Goal: Register for event/course

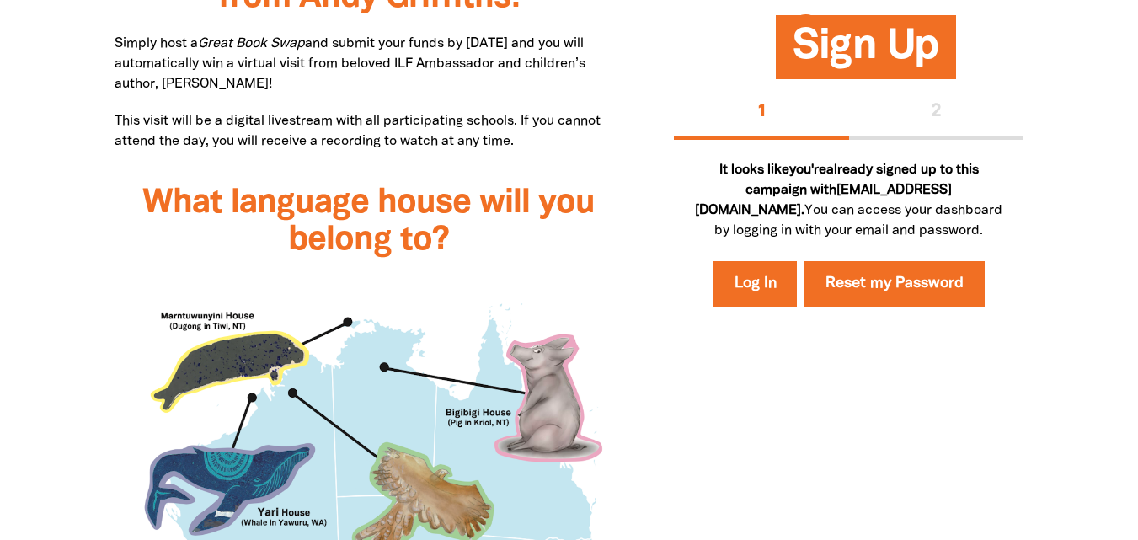
scroll to position [916, 0]
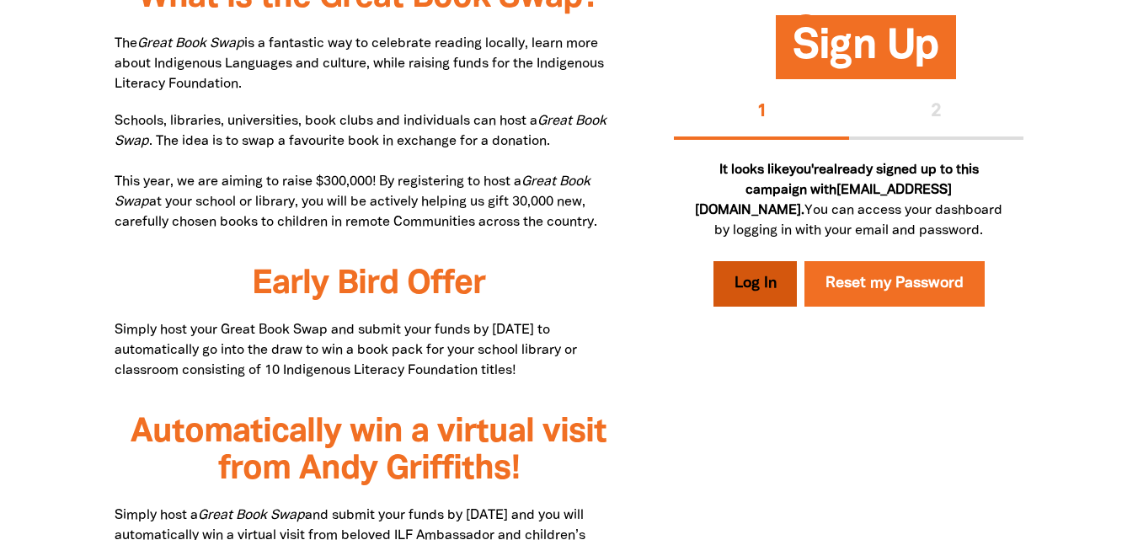
click at [760, 307] on link "Log In" at bounding box center [755, 283] width 84 height 45
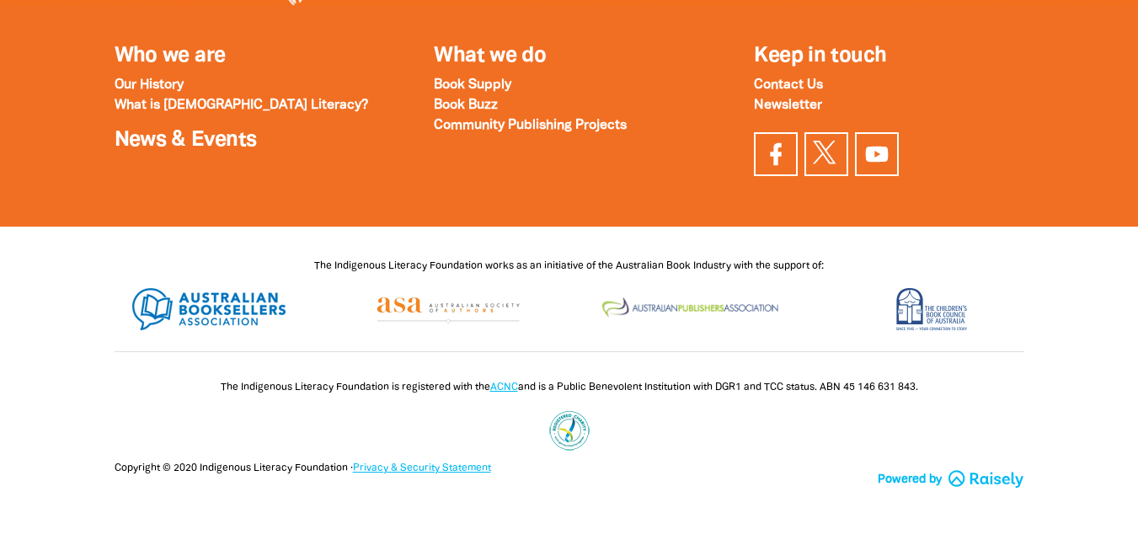
type input "[EMAIL_ADDRESS][DOMAIN_NAME]"
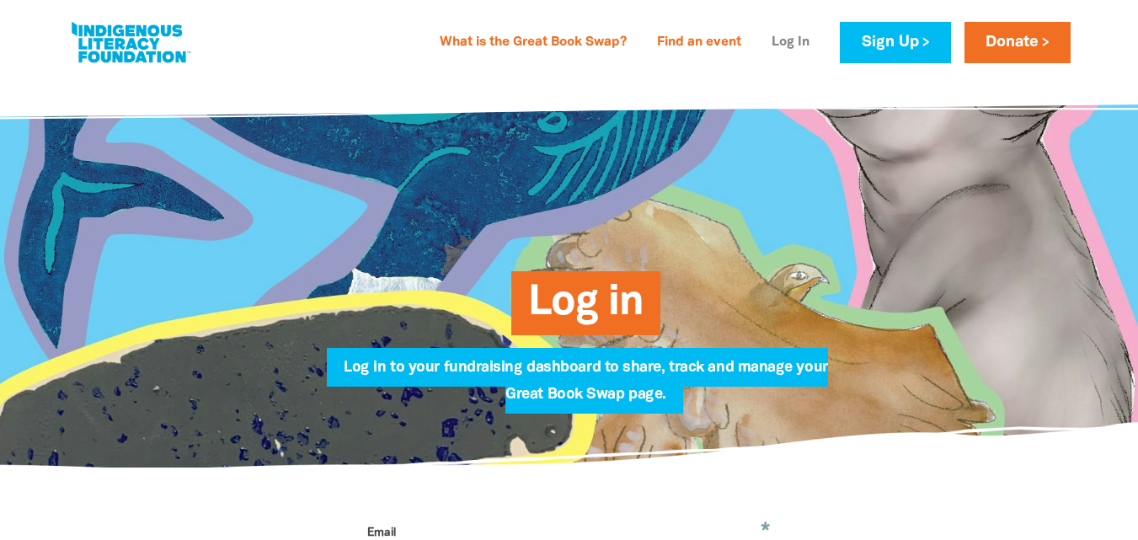
click at [784, 43] on link "Log In" at bounding box center [790, 42] width 58 height 27
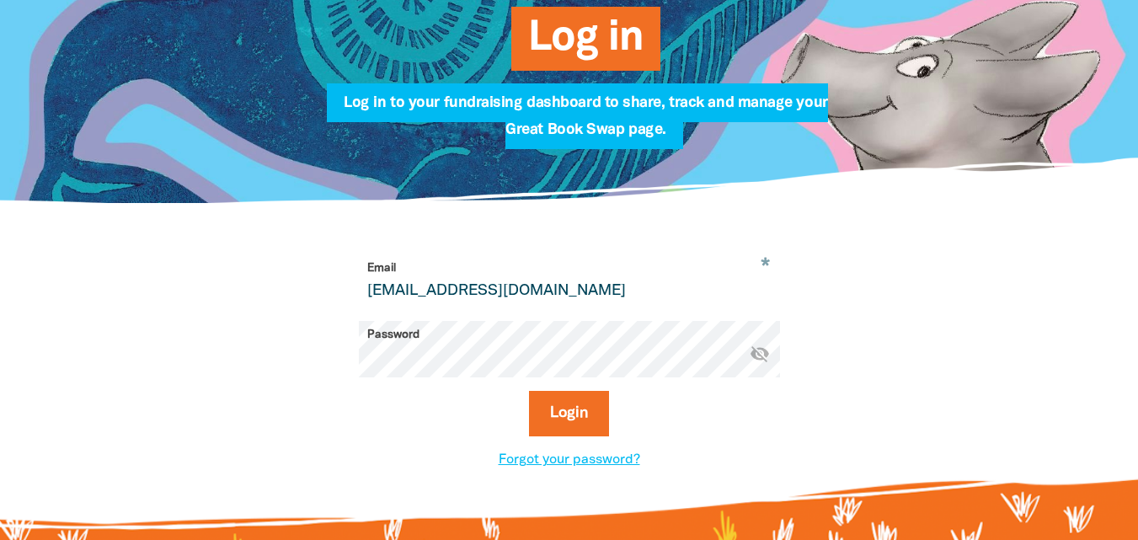
scroll to position [290, 0]
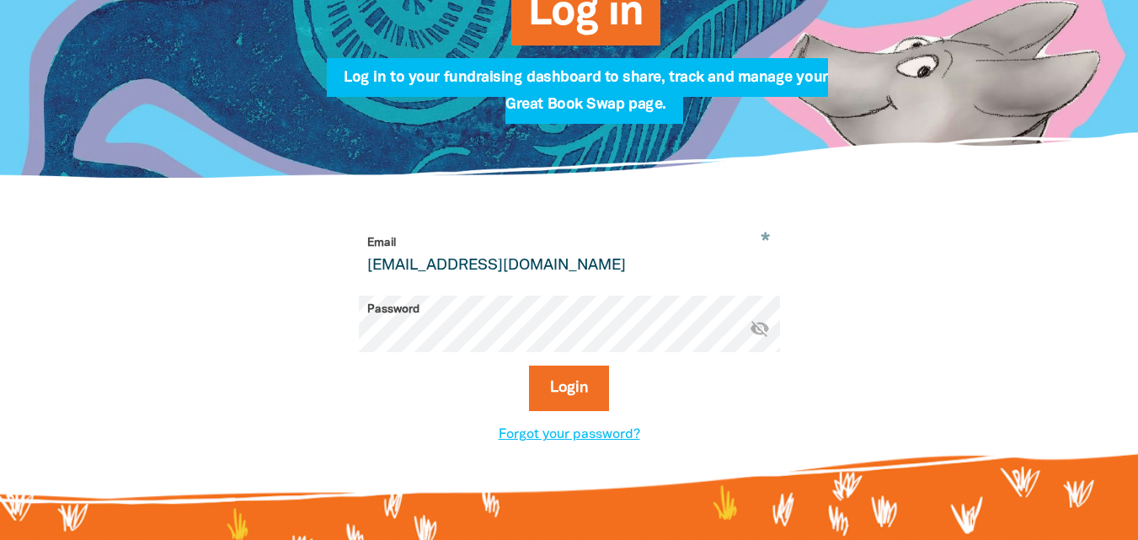
click at [750, 334] on icon "visibility_off" at bounding box center [760, 328] width 20 height 20
click at [750, 334] on icon "visibility" at bounding box center [760, 328] width 20 height 20
click at [563, 403] on button "Login" at bounding box center [569, 388] width 80 height 45
click at [759, 334] on icon "visibility_off" at bounding box center [760, 328] width 20 height 20
click at [581, 385] on button "Login" at bounding box center [569, 388] width 80 height 45
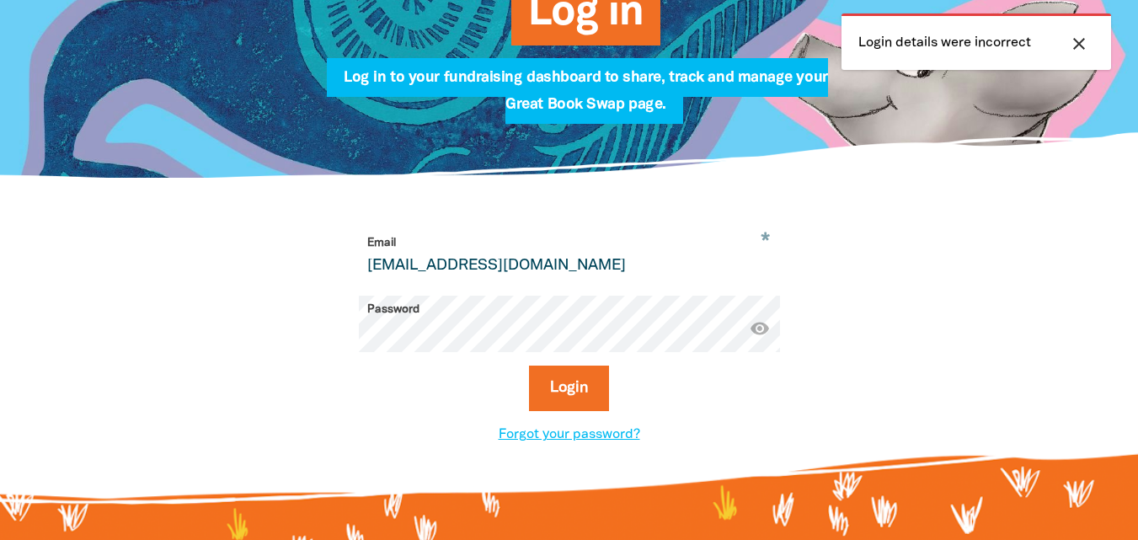
click at [648, 265] on input "[EMAIL_ADDRESS][DOMAIN_NAME]" at bounding box center [569, 255] width 421 height 53
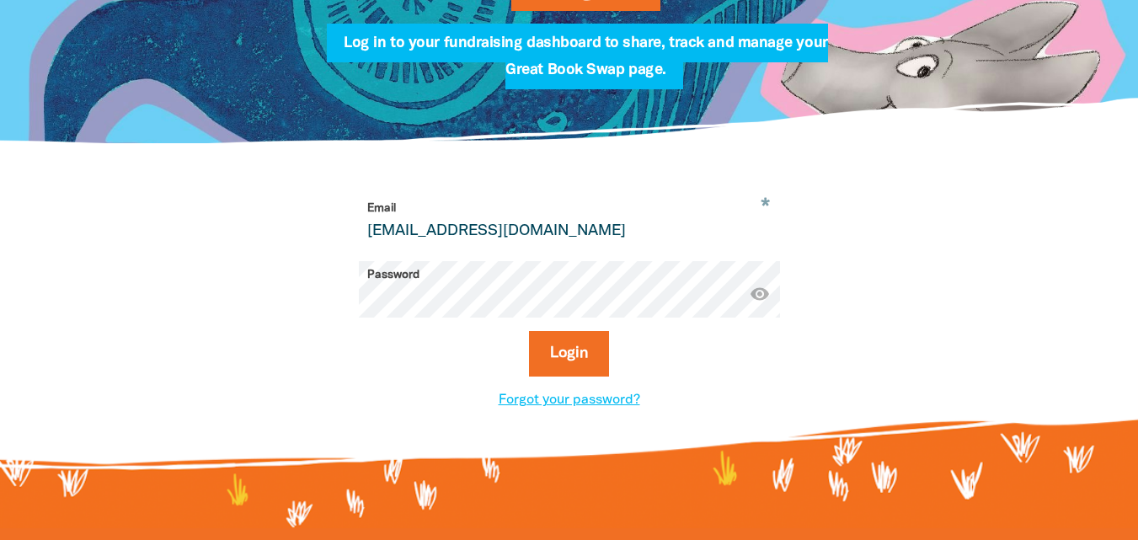
scroll to position [326, 0]
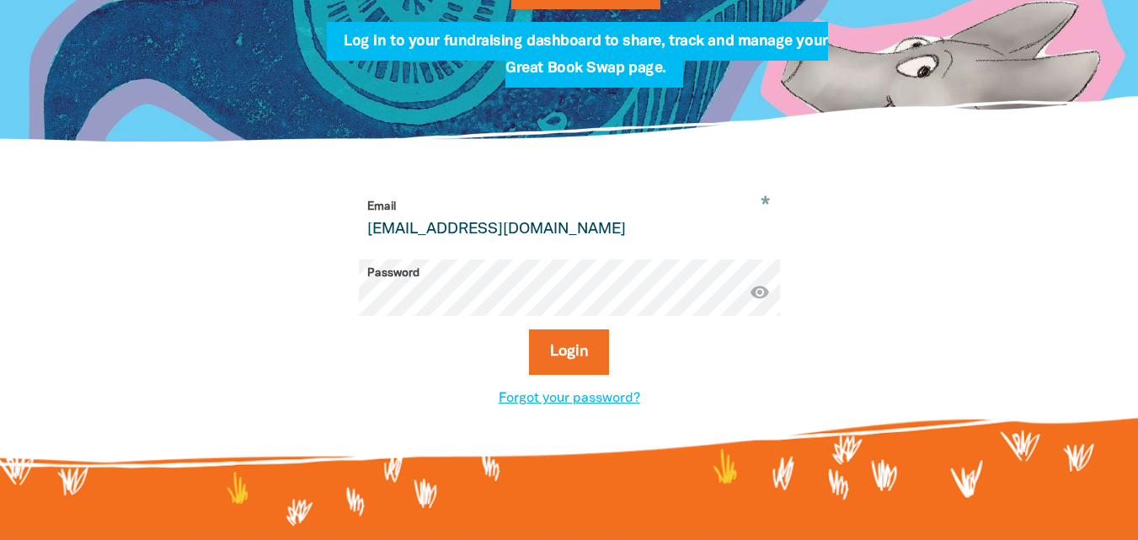
click at [920, 331] on div "* Email prestonwest@guardian.edu.au Password * visibility Login Forgot your pas…" at bounding box center [569, 300] width 1011 height 317
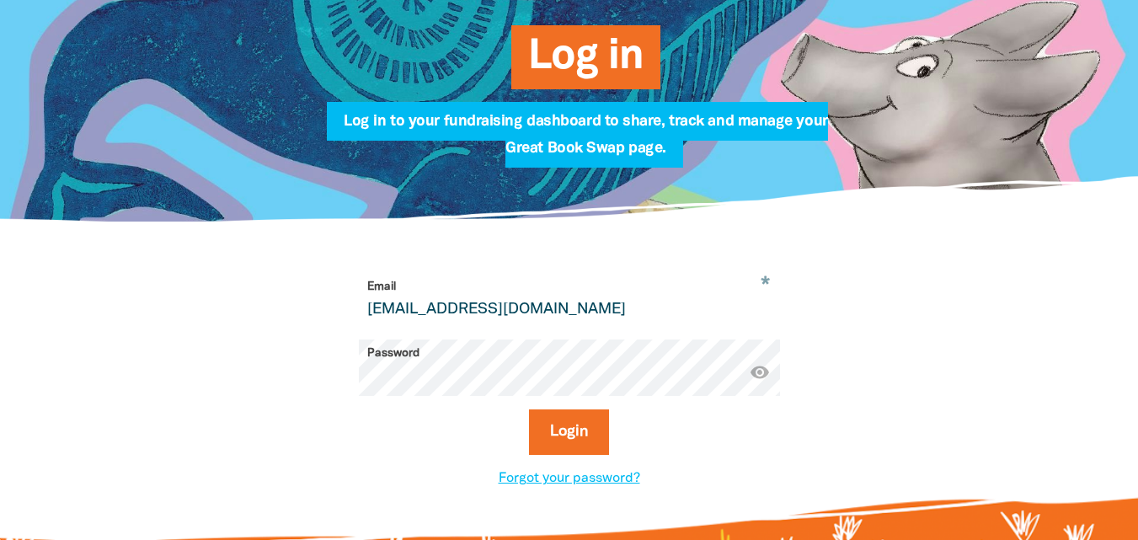
scroll to position [243, 0]
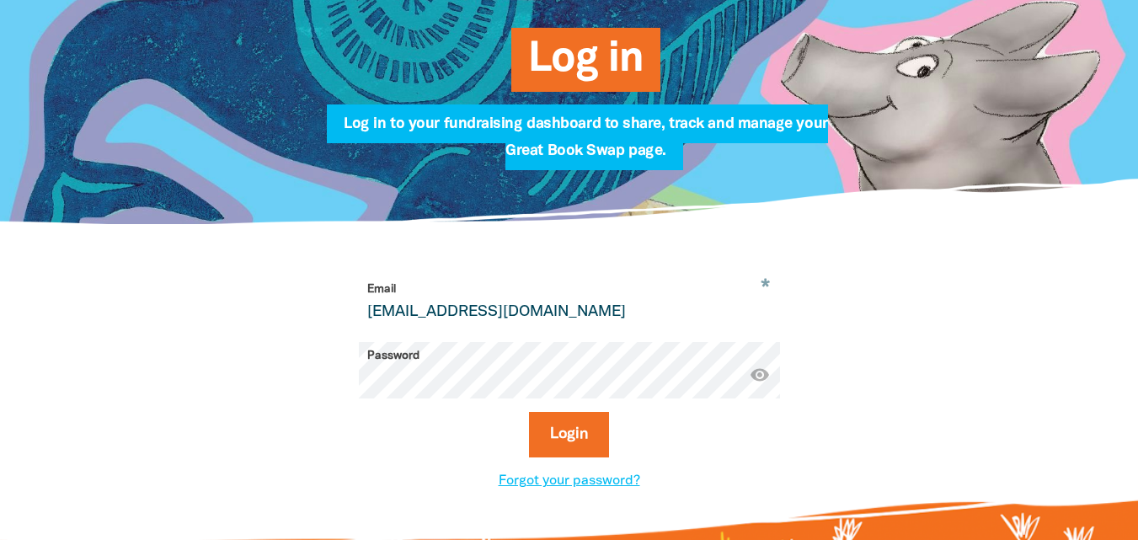
click at [618, 305] on input "[EMAIL_ADDRESS][DOMAIN_NAME]" at bounding box center [569, 301] width 421 height 53
click at [585, 438] on button "Login" at bounding box center [569, 434] width 80 height 45
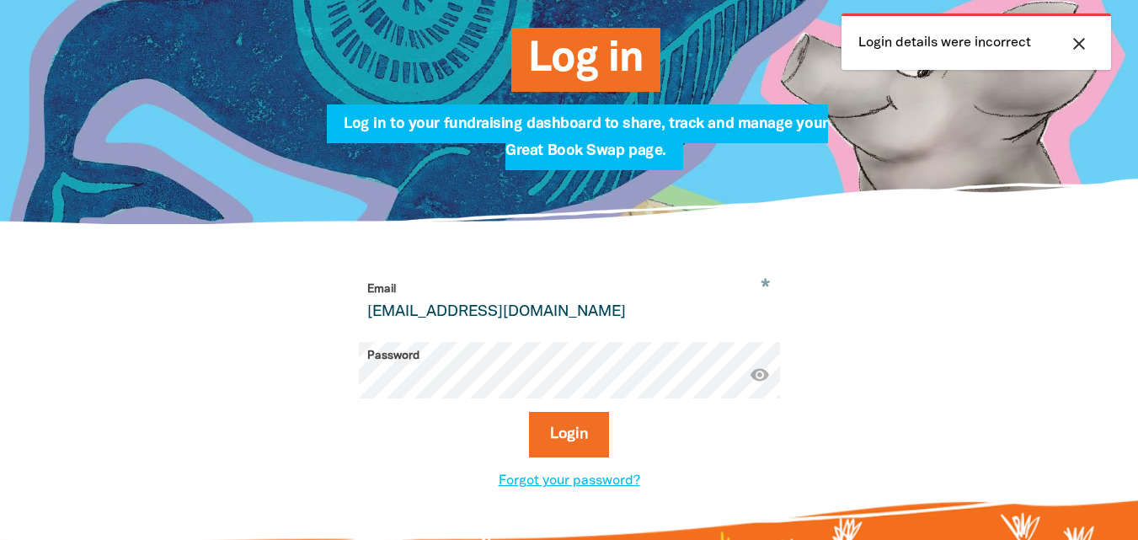
click at [1085, 43] on icon "close" at bounding box center [1079, 44] width 20 height 20
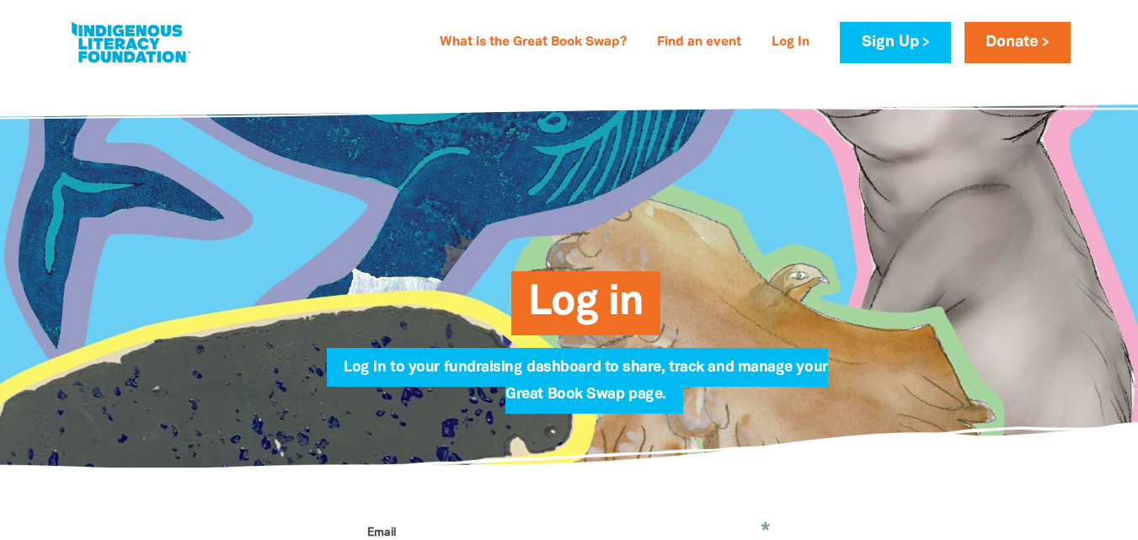
scroll to position [9, 0]
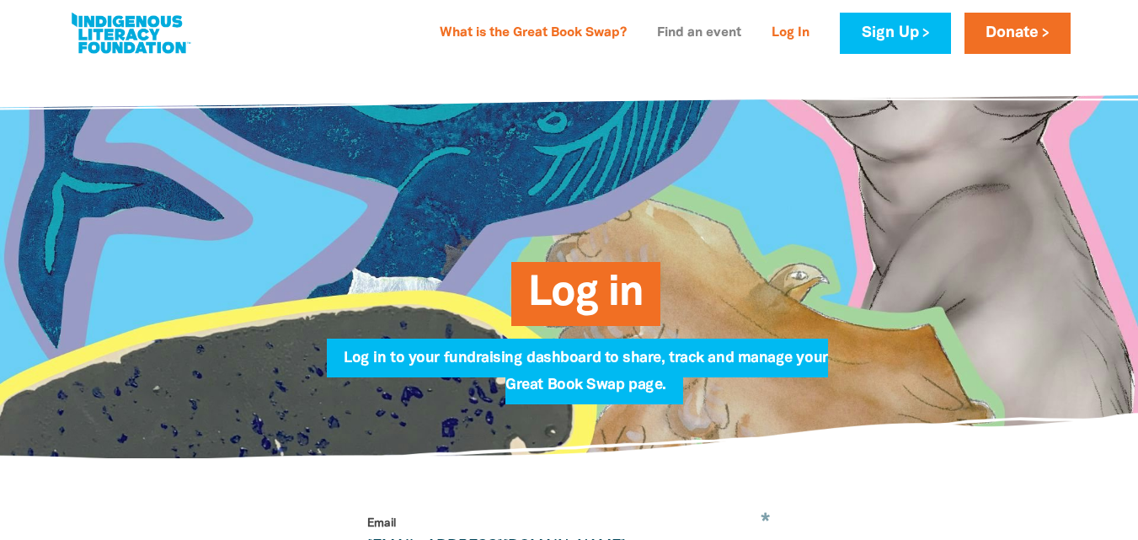
click at [711, 33] on link "Find an event" at bounding box center [699, 33] width 104 height 27
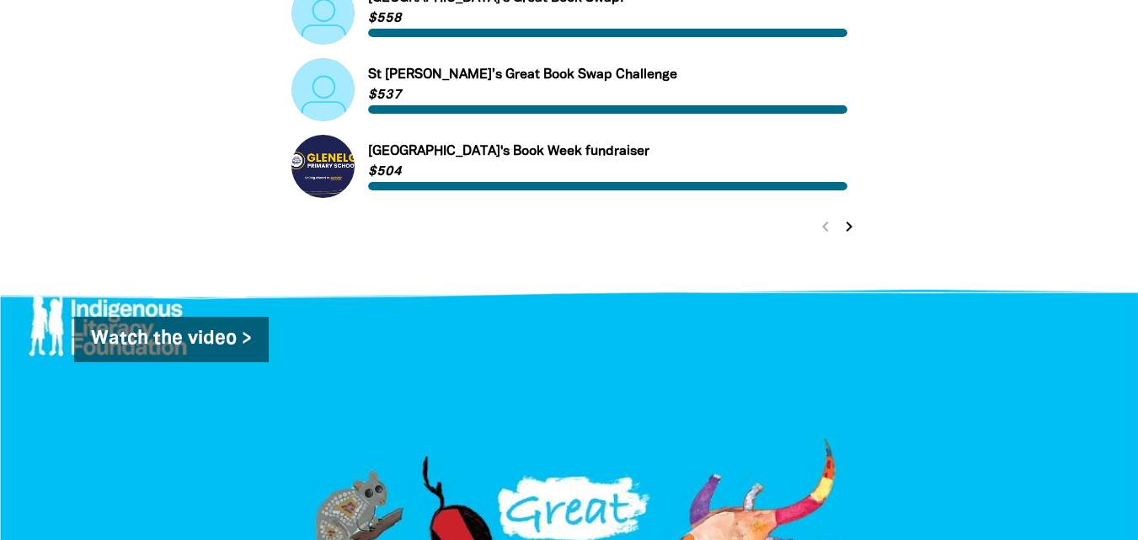
scroll to position [1007, 0]
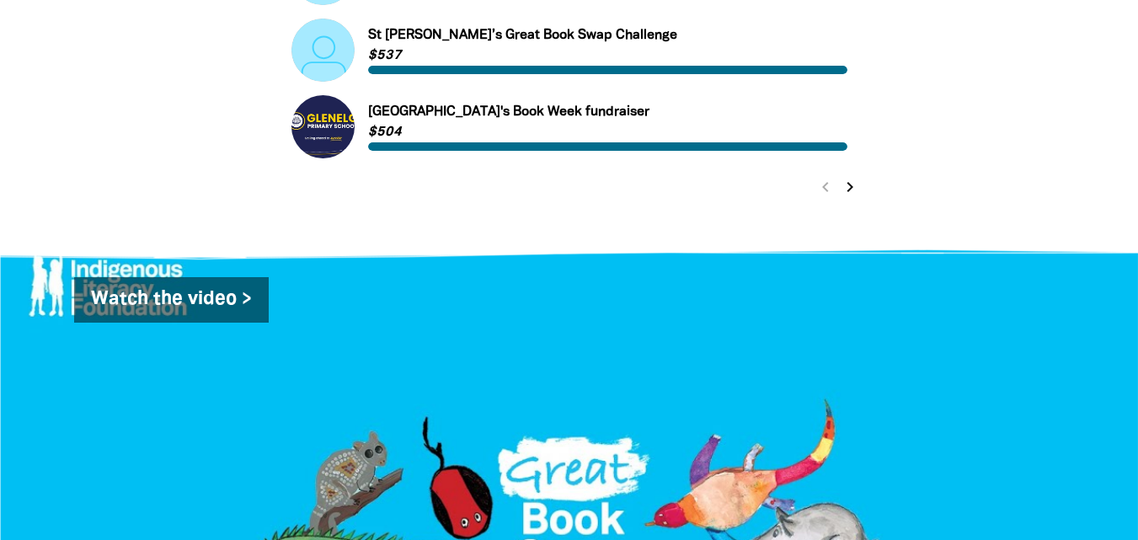
click at [851, 189] on icon "chevron_right" at bounding box center [850, 187] width 20 height 20
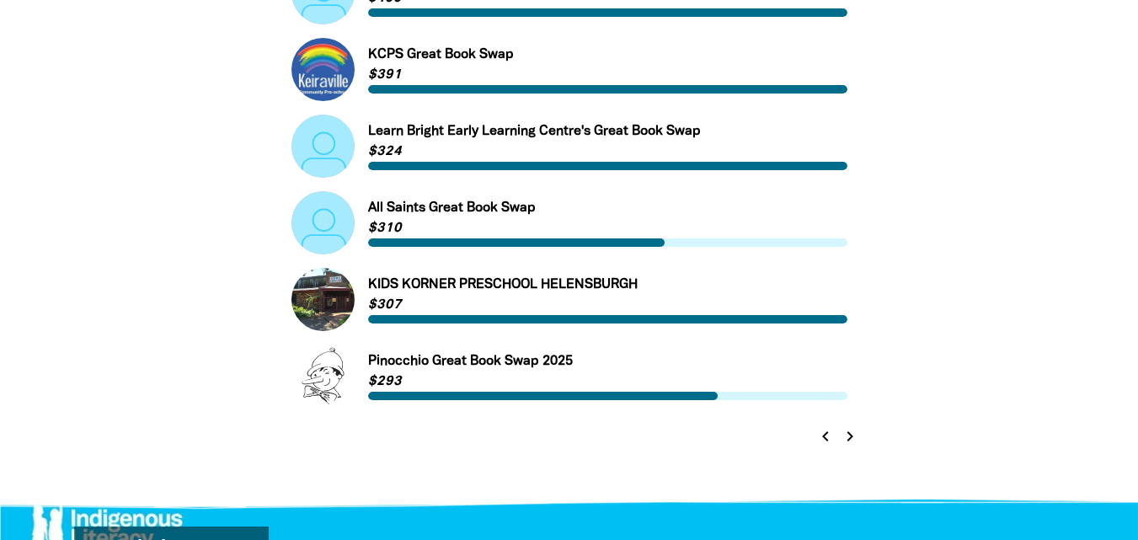
scroll to position [838, 0]
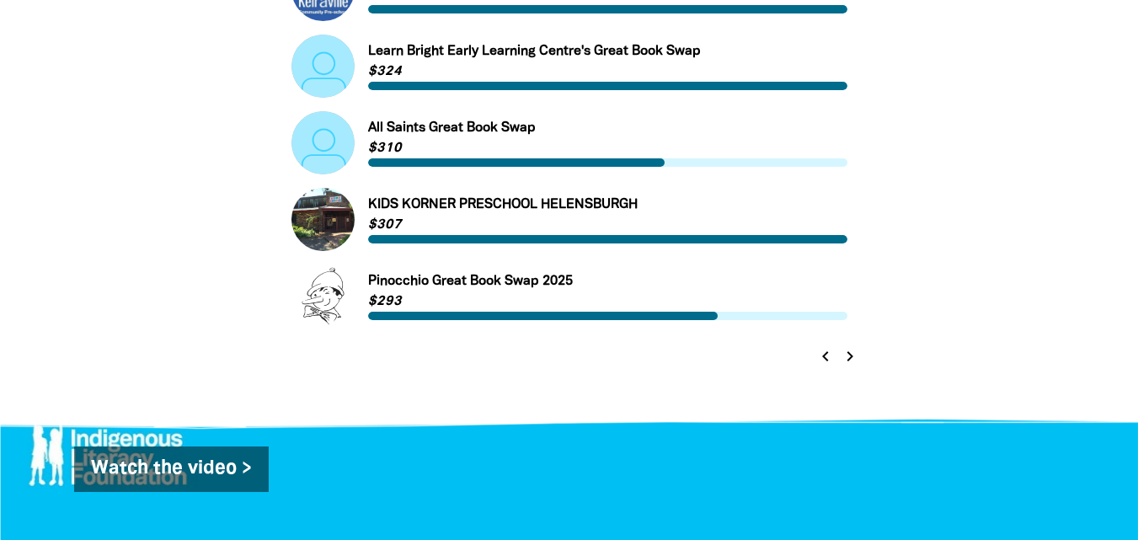
click at [848, 355] on icon "chevron_right" at bounding box center [850, 356] width 20 height 20
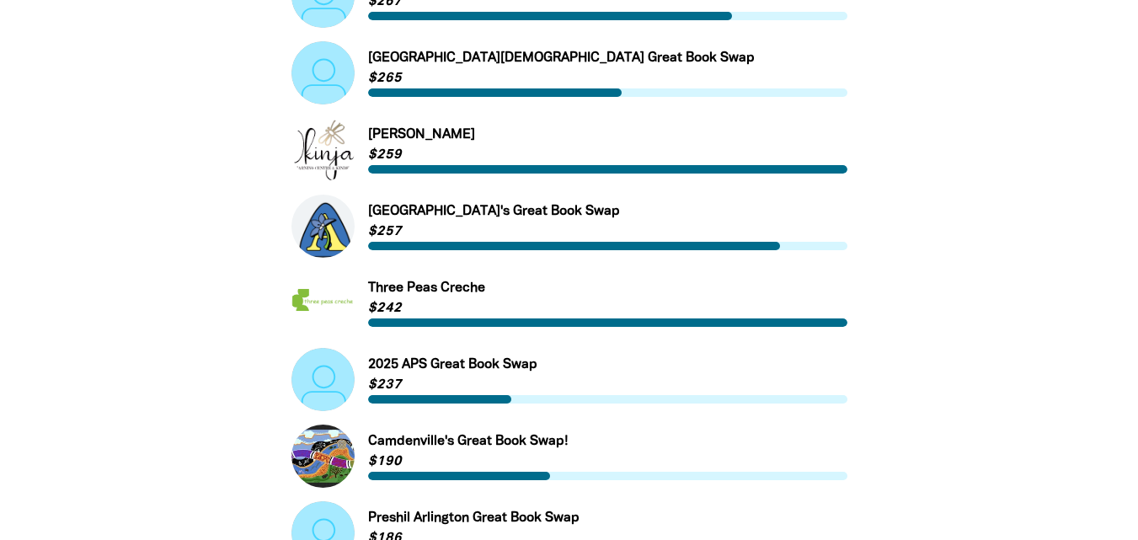
scroll to position [0, 0]
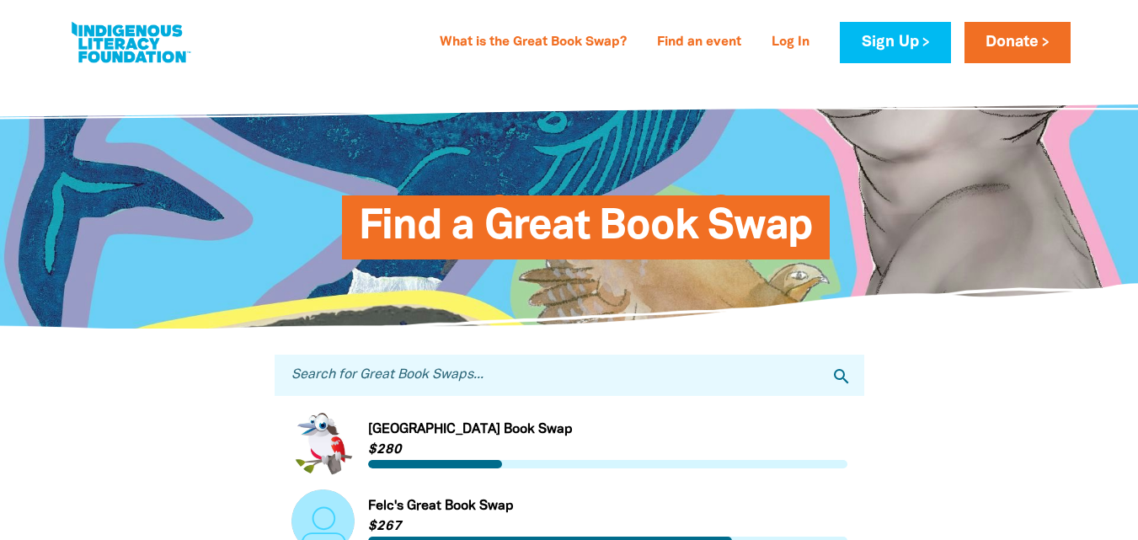
click at [414, 376] on input "Search for Great Book Swaps..." at bounding box center [570, 375] width 590 height 41
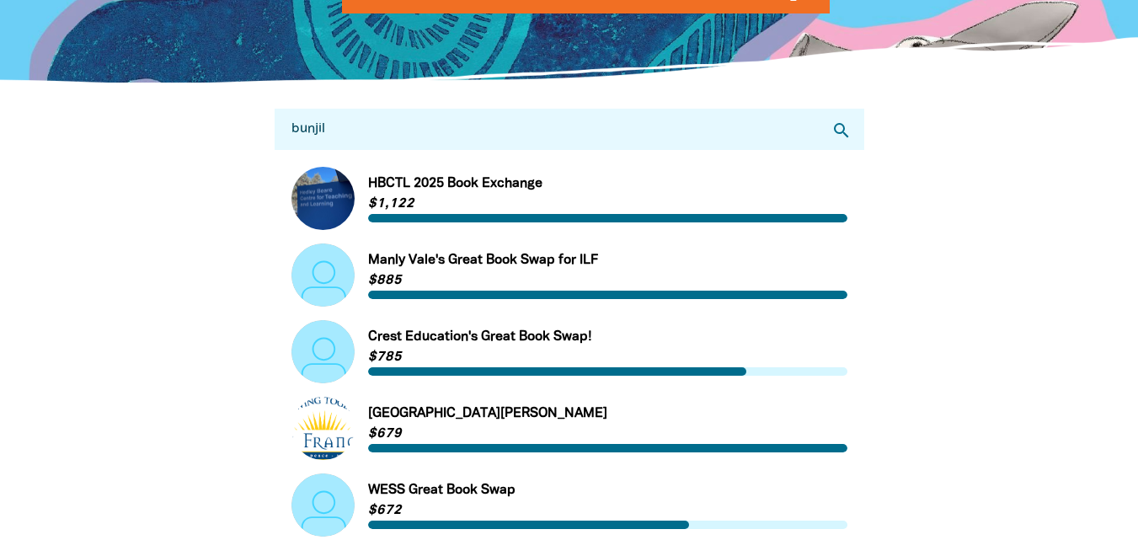
scroll to position [238, 0]
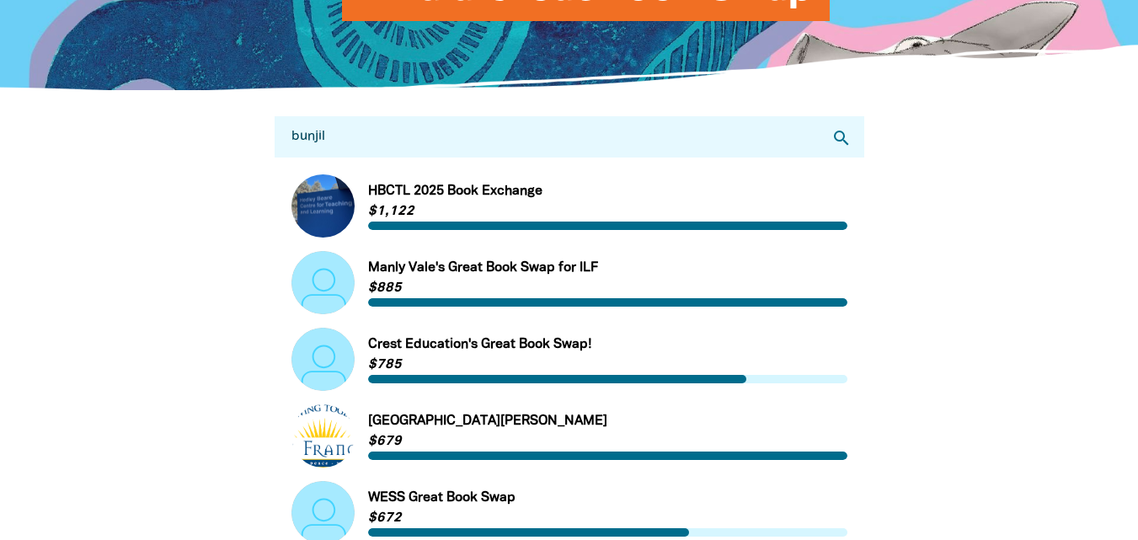
click at [353, 140] on input "bunjil" at bounding box center [570, 136] width 590 height 41
drag, startPoint x: 361, startPoint y: 141, endPoint x: 237, endPoint y: 134, distance: 124.8
click at [237, 134] on div "Search for Great Book Swaps... bunjil search Link to HBCTL 2025 Book Exchange H…" at bounding box center [569, 534] width 1011 height 887
type input "PRESTON"
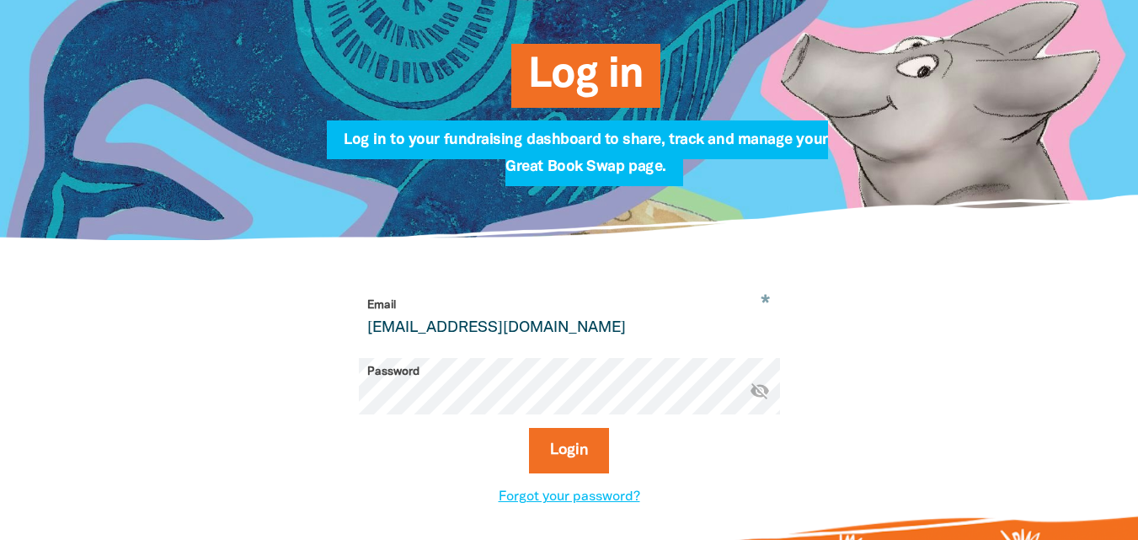
scroll to position [264, 0]
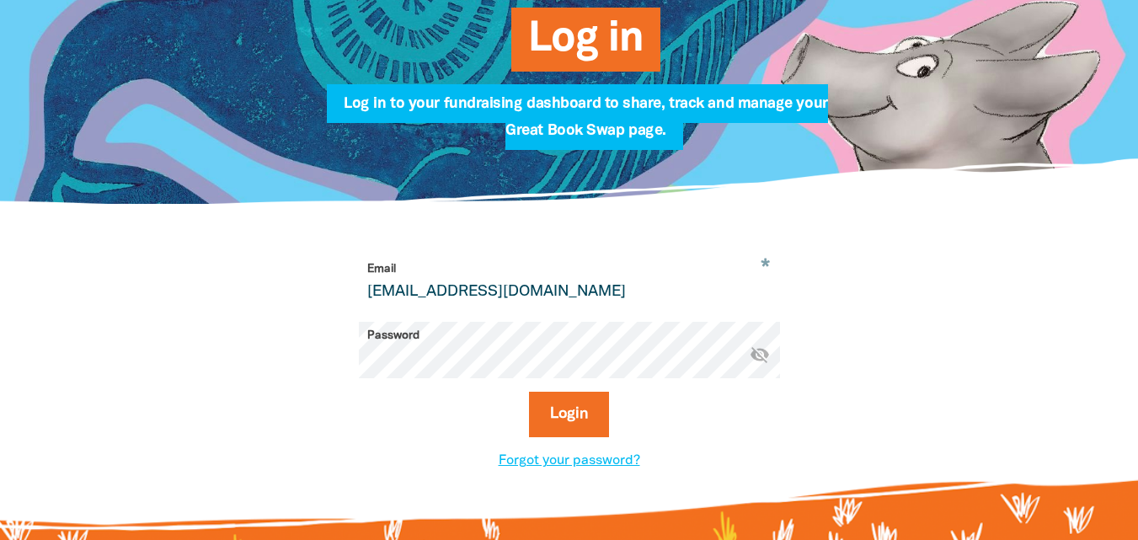
drag, startPoint x: 623, startPoint y: 298, endPoint x: 301, endPoint y: 276, distance: 323.3
click at [301, 276] on div "* Email prestonwest@guardian.edu.au Password * visibility_off Login Forgot your…" at bounding box center [570, 363] width 590 height 216
type input "J"
click at [557, 427] on button "Login" at bounding box center [569, 414] width 80 height 45
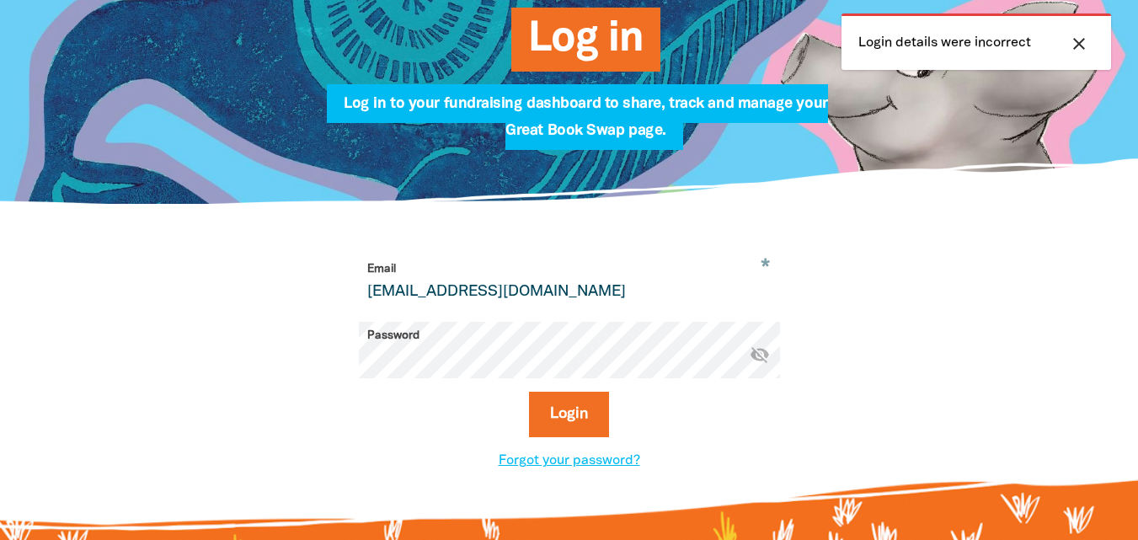
click at [635, 301] on input "julianazuch11@hotmail.com" at bounding box center [569, 281] width 421 height 53
drag, startPoint x: 635, startPoint y: 301, endPoint x: 306, endPoint y: 273, distance: 330.5
click at [306, 273] on div "* Email julianazuch11@hotmail.com Password * visibility_off Login Forgot your p…" at bounding box center [570, 363] width 590 height 216
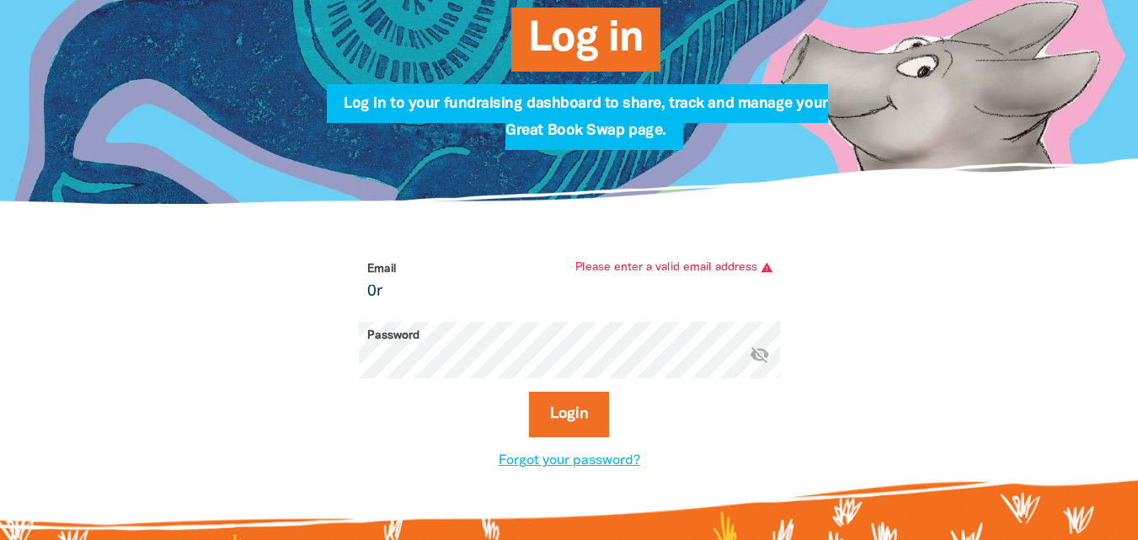
type input "0"
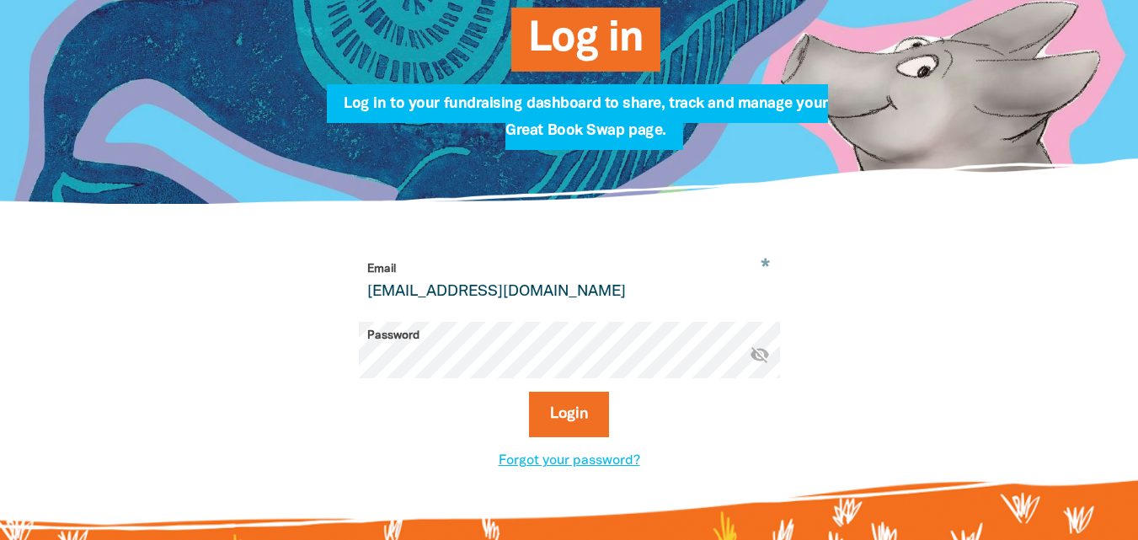
type input "[EMAIL_ADDRESS][DOMAIN_NAME]"
click at [529, 392] on button "Login" at bounding box center [569, 414] width 80 height 45
click at [759, 361] on icon "visibility_off" at bounding box center [760, 354] width 20 height 20
click at [529, 392] on button "Login" at bounding box center [569, 414] width 80 height 45
click at [870, 369] on div "* Email prestonwest@guardian.edu.au Password * visibility Login Forgot your pas…" at bounding box center [569, 363] width 640 height 216
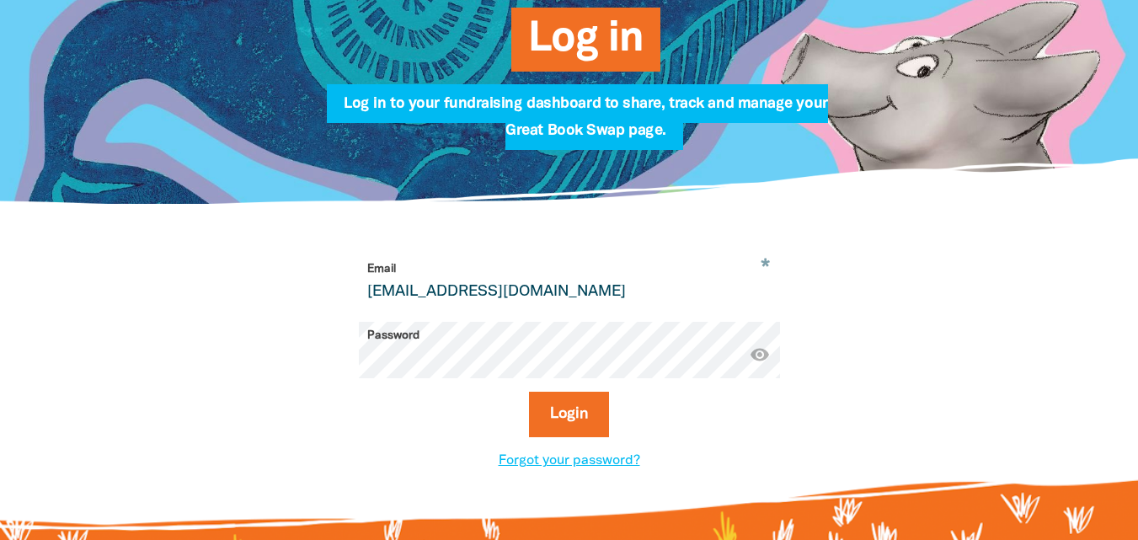
scroll to position [0, 0]
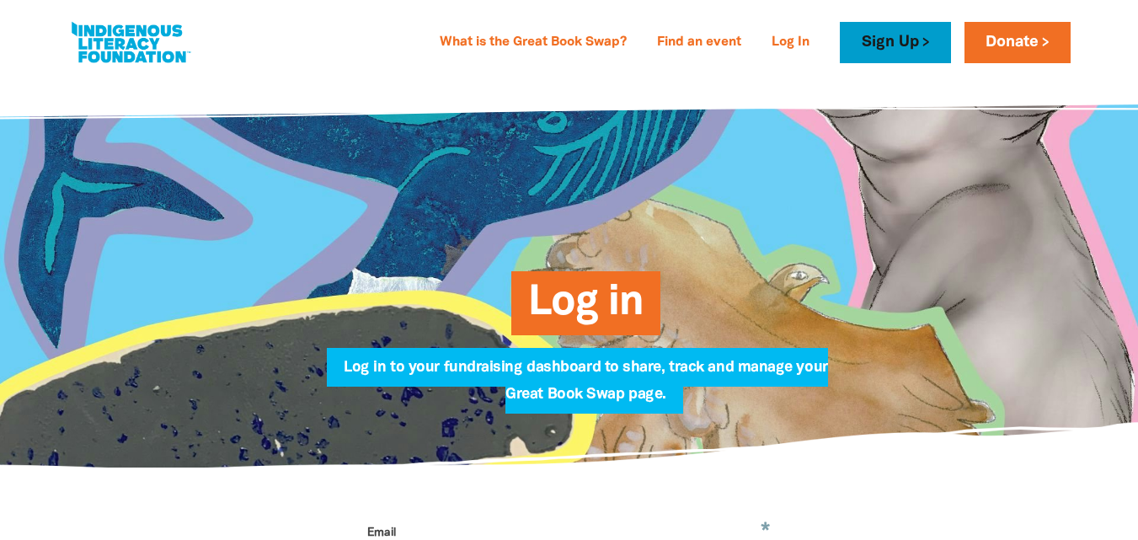
click at [916, 35] on link "Sign Up" at bounding box center [895, 42] width 110 height 41
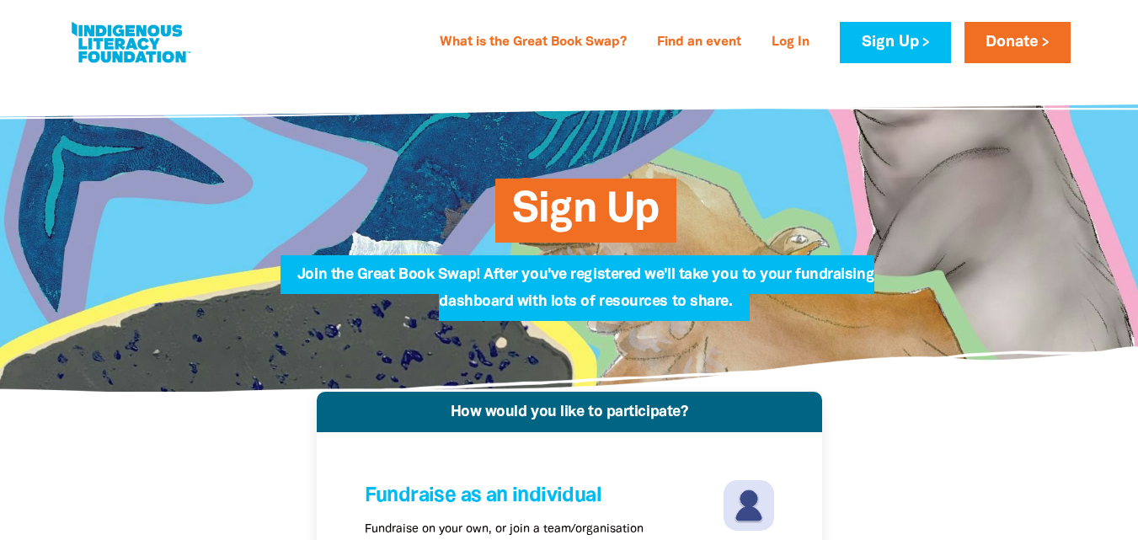
click at [643, 166] on div "Sign Up Join the Great Book Swap! After you've registered we'll take you to you…" at bounding box center [568, 233] width 651 height 265
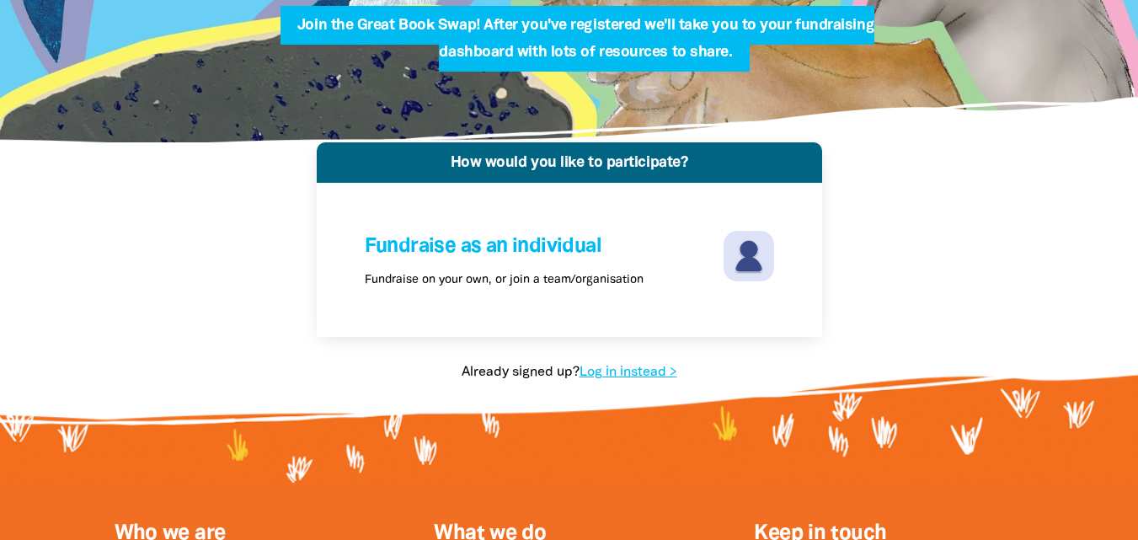
scroll to position [262, 0]
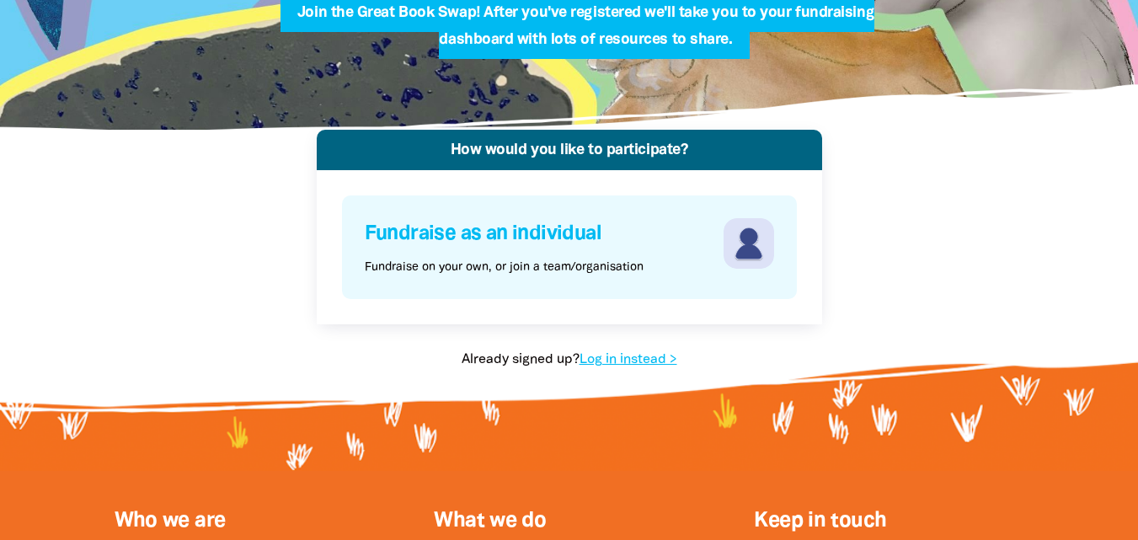
click at [614, 264] on p "Fundraise on your own, or join a team/organisation" at bounding box center [504, 268] width 279 height 18
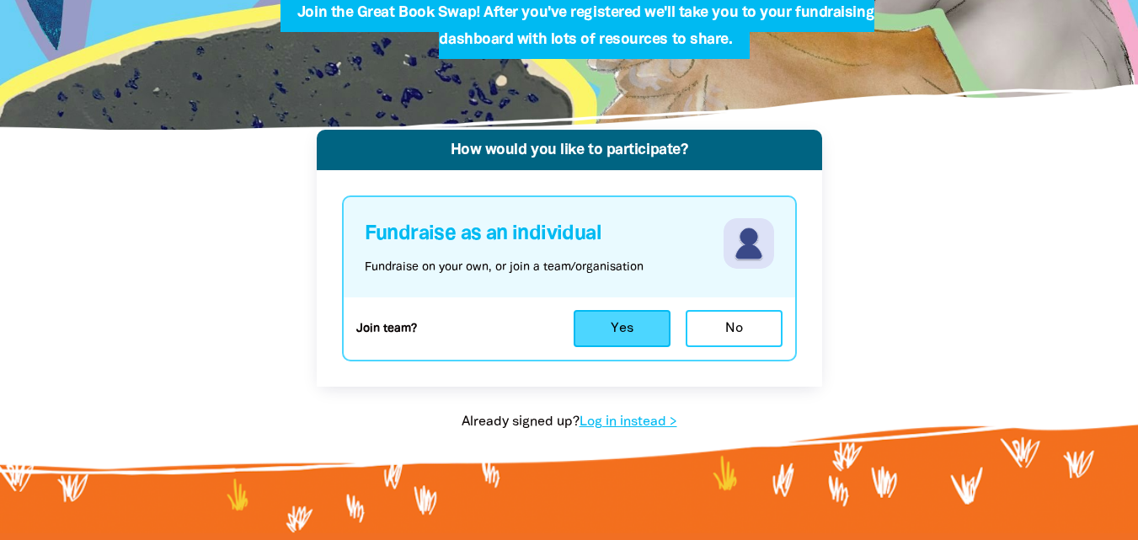
click at [618, 323] on button "Yes" at bounding box center [622, 328] width 97 height 37
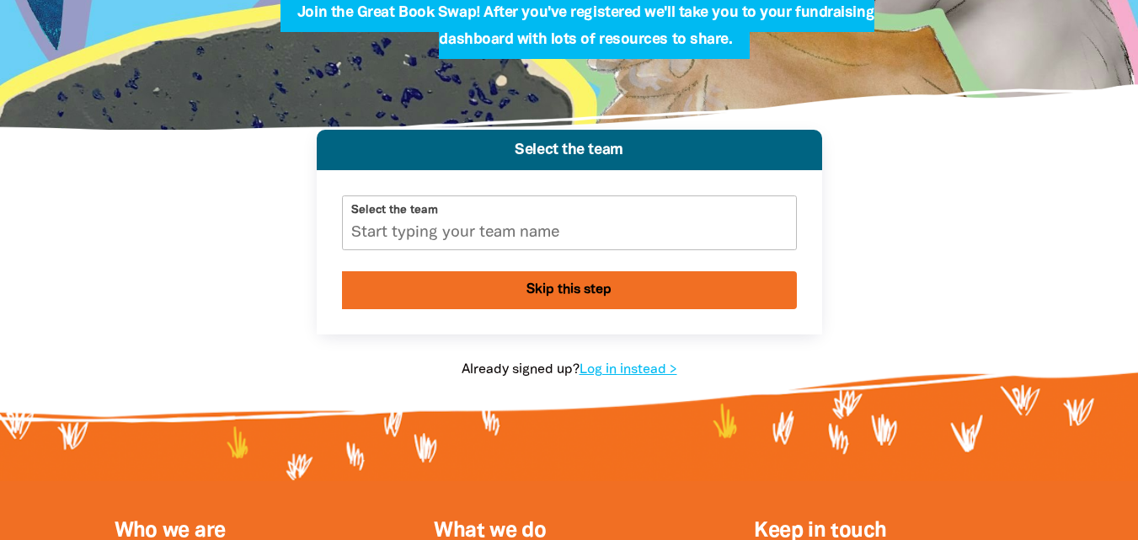
click at [486, 232] on input "Select the team" at bounding box center [569, 222] width 453 height 53
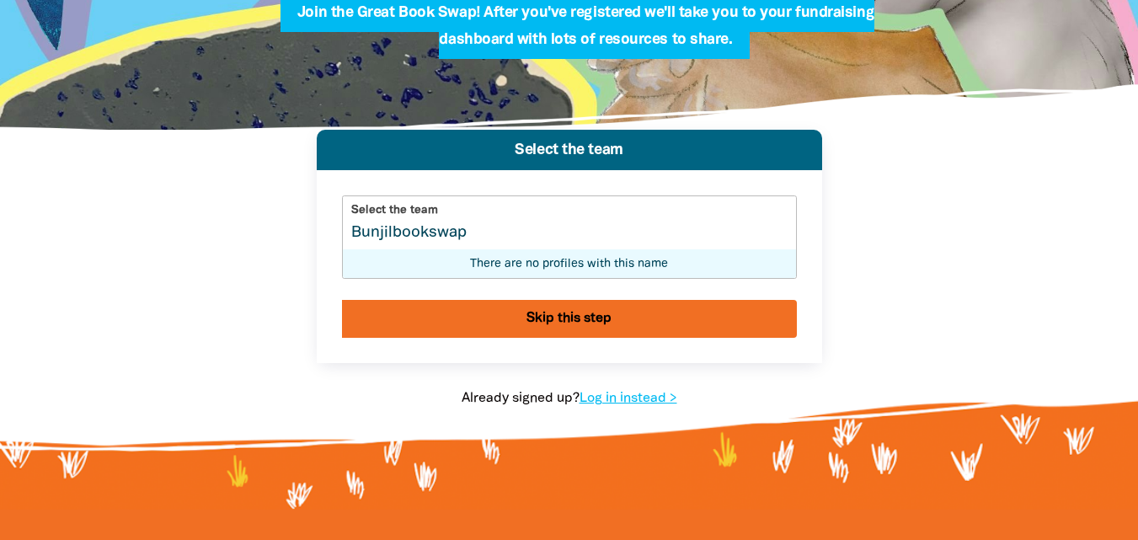
click at [391, 234] on input "Bunjilbookswap" at bounding box center [569, 222] width 453 height 53
click at [434, 238] on input "Bunjil bookswap" at bounding box center [569, 222] width 453 height 53
type input "Bunjil book swap"
click at [582, 323] on button "Skip this step" at bounding box center [569, 319] width 455 height 38
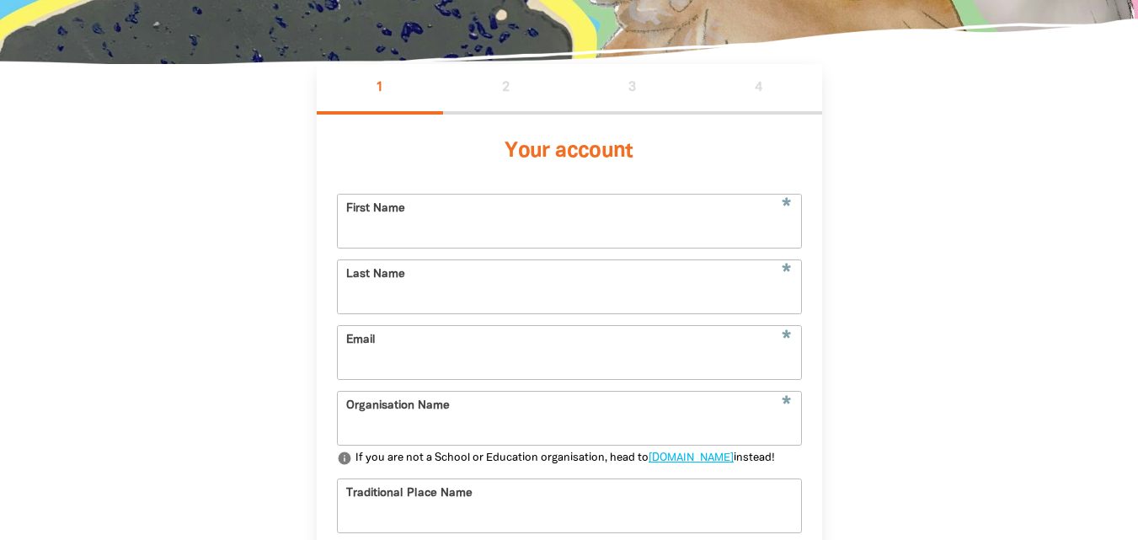
type input "[EMAIL_ADDRESS][DOMAIN_NAME]"
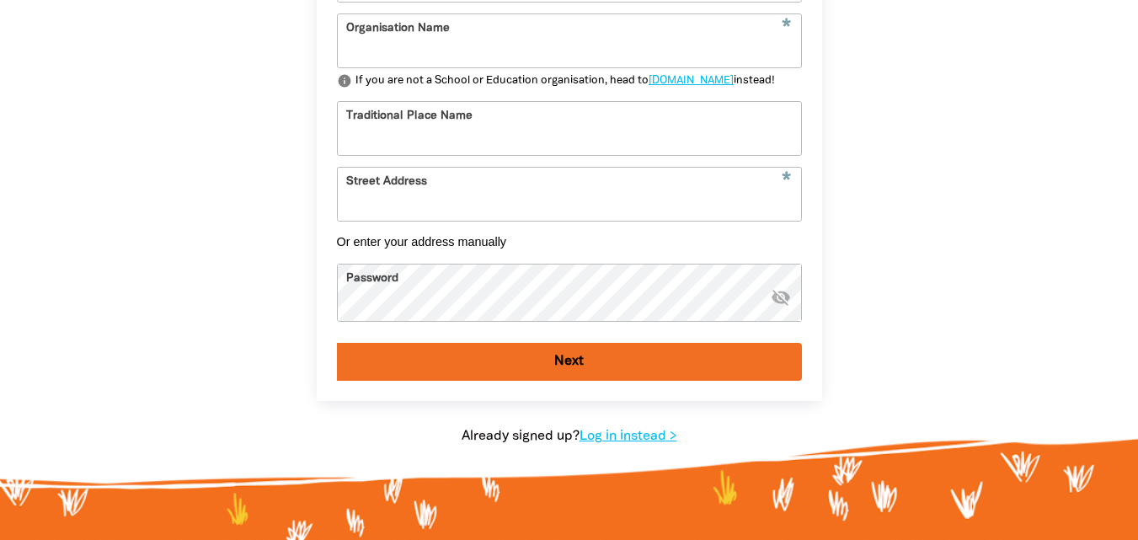
scroll to position [720, 0]
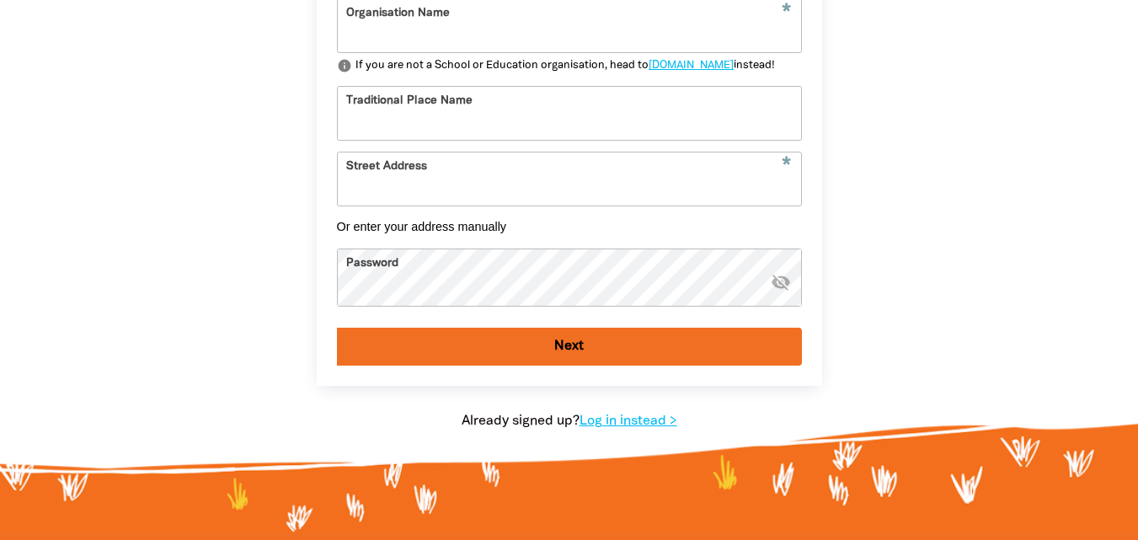
click at [781, 292] on icon "visibility_off" at bounding box center [781, 282] width 20 height 20
click at [781, 292] on icon "visibility" at bounding box center [781, 282] width 20 height 20
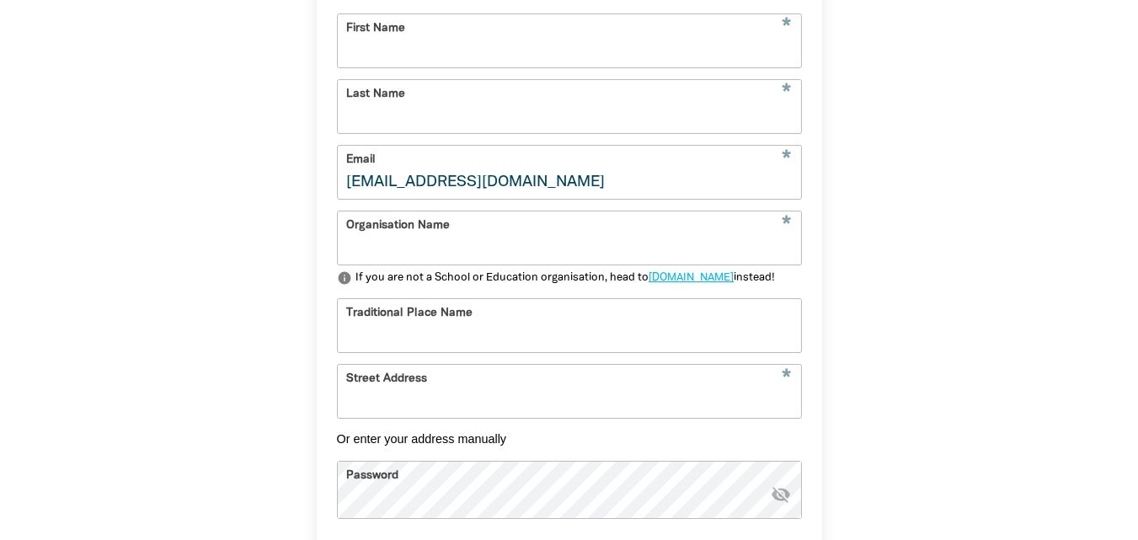
scroll to position [487, 0]
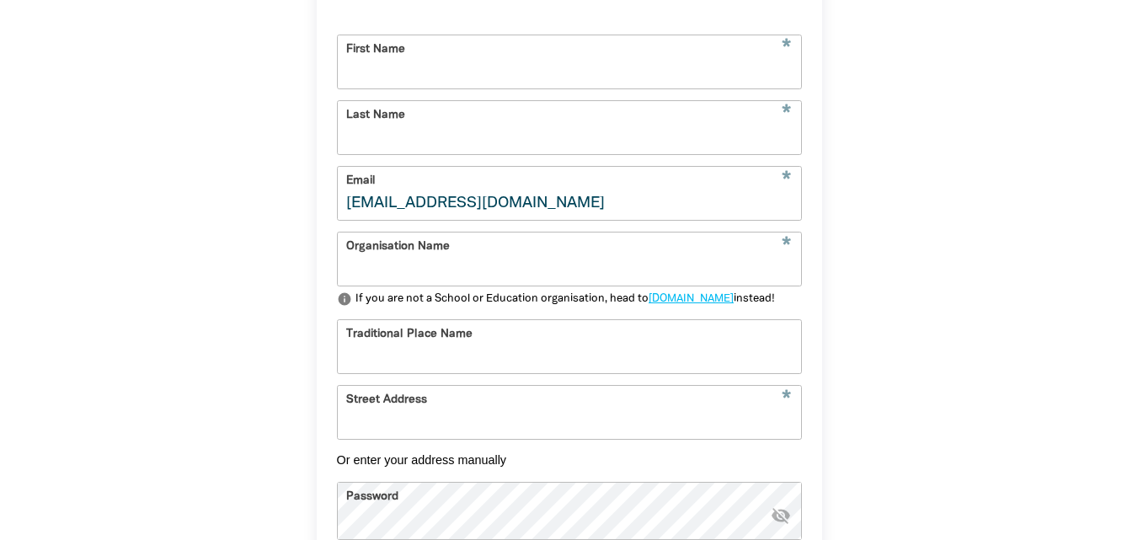
click at [476, 365] on input "Traditional Place Name" at bounding box center [569, 346] width 463 height 53
type input "Naarm"
click at [540, 274] on input "Organisation Name" at bounding box center [569, 258] width 463 height 53
type input "Guardian Childcare and Education"
type input "Julie"
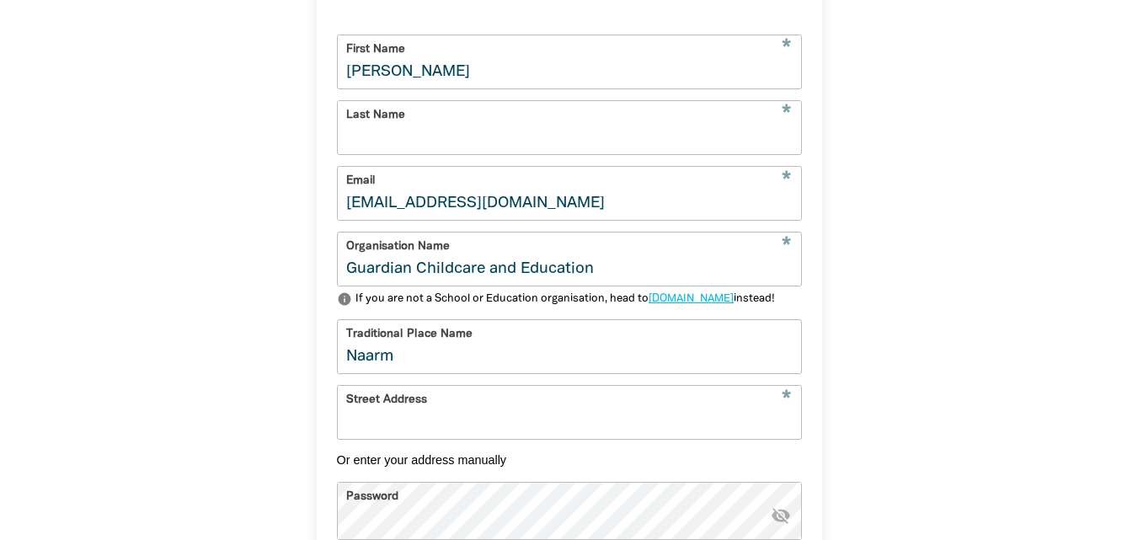
type input "Davis"
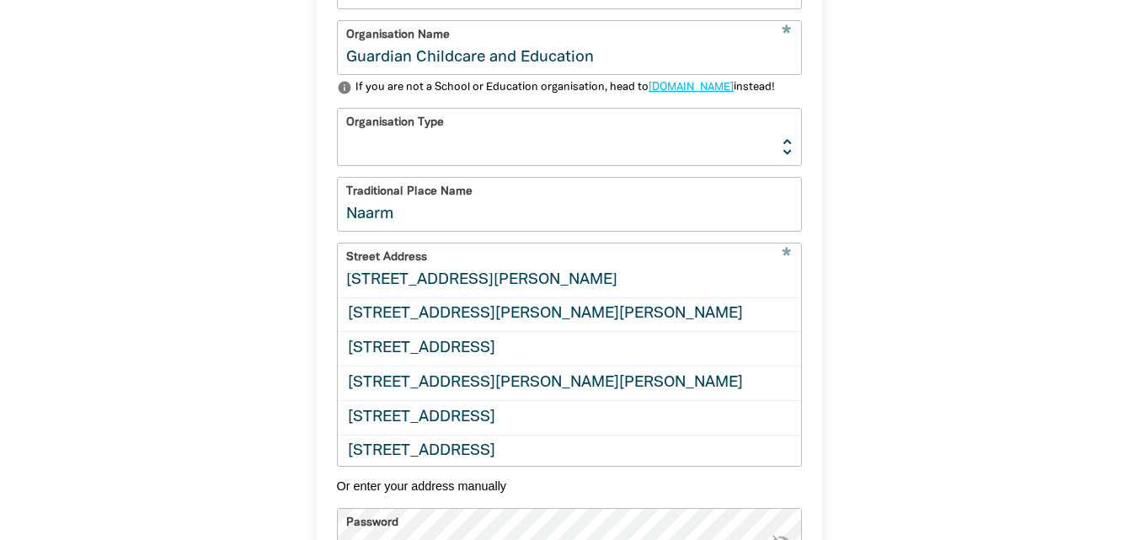
scroll to position [709, 0]
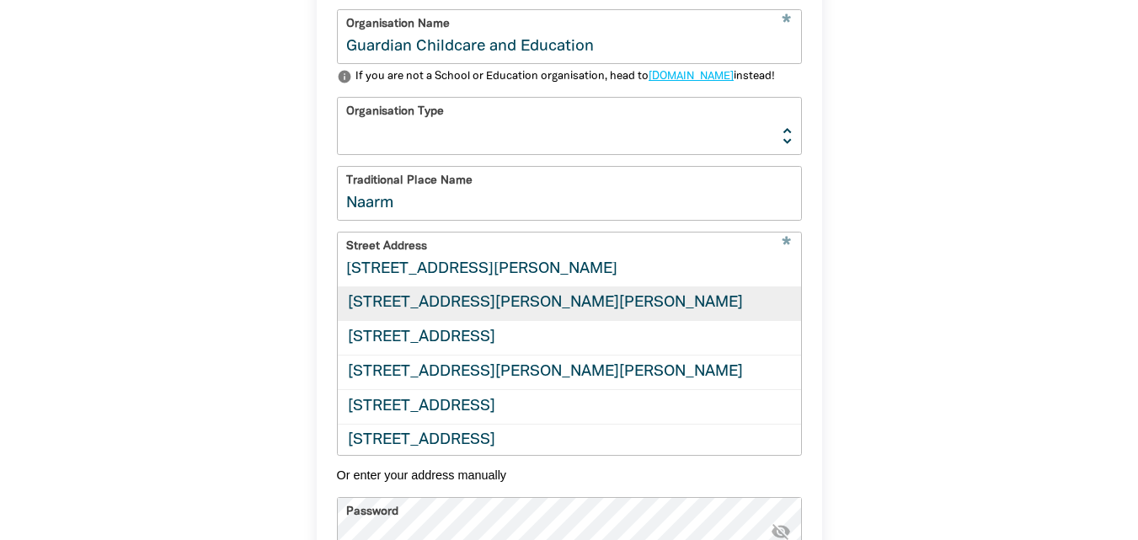
click at [594, 321] on div "391 Murray Road, PRESTON VIC 3072" at bounding box center [569, 304] width 463 height 34
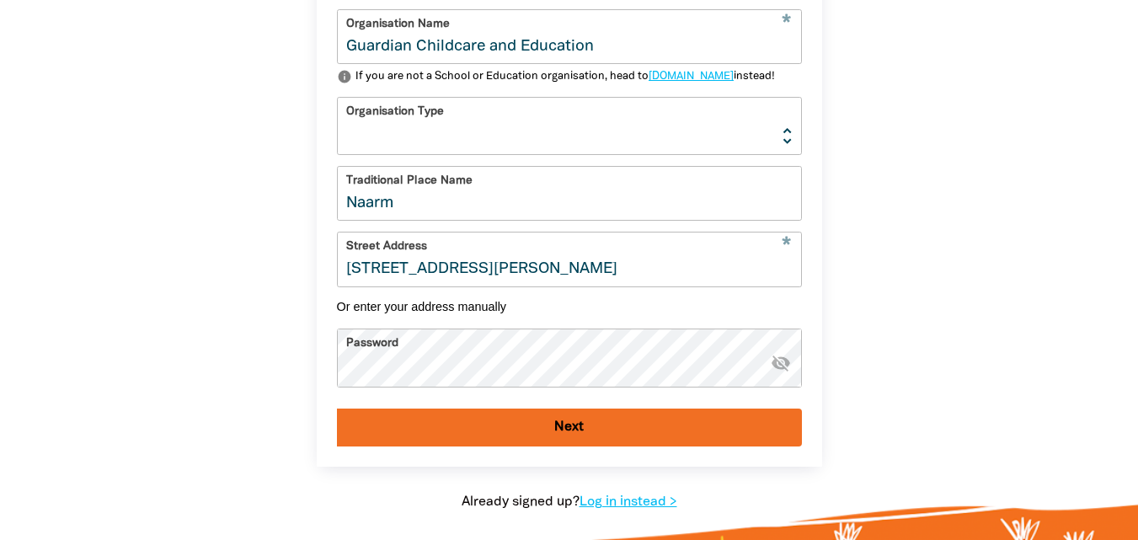
type input "391 Murray Road, PRESTON VIC 3072"
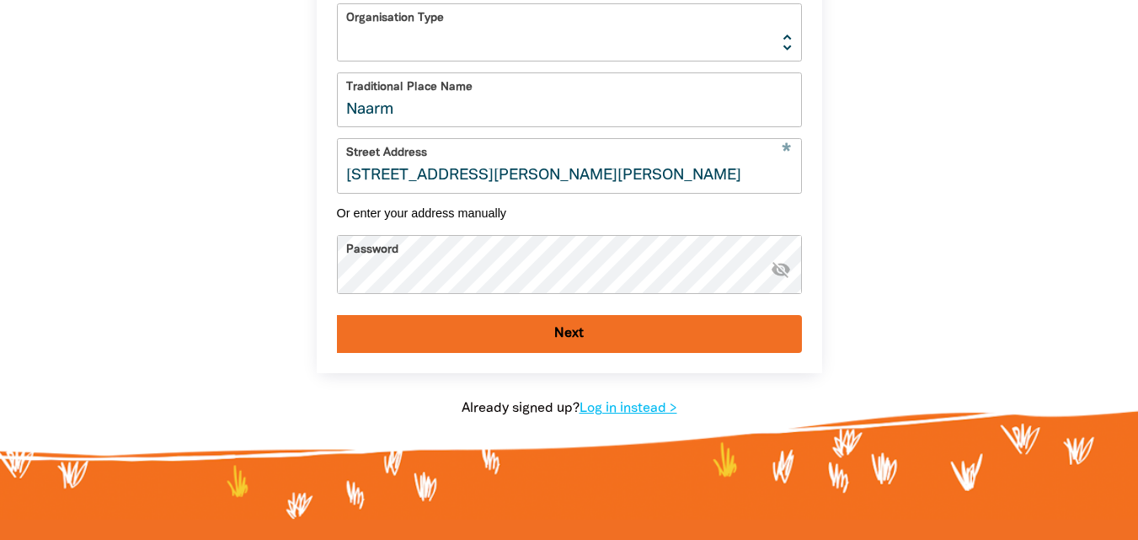
scroll to position [806, 0]
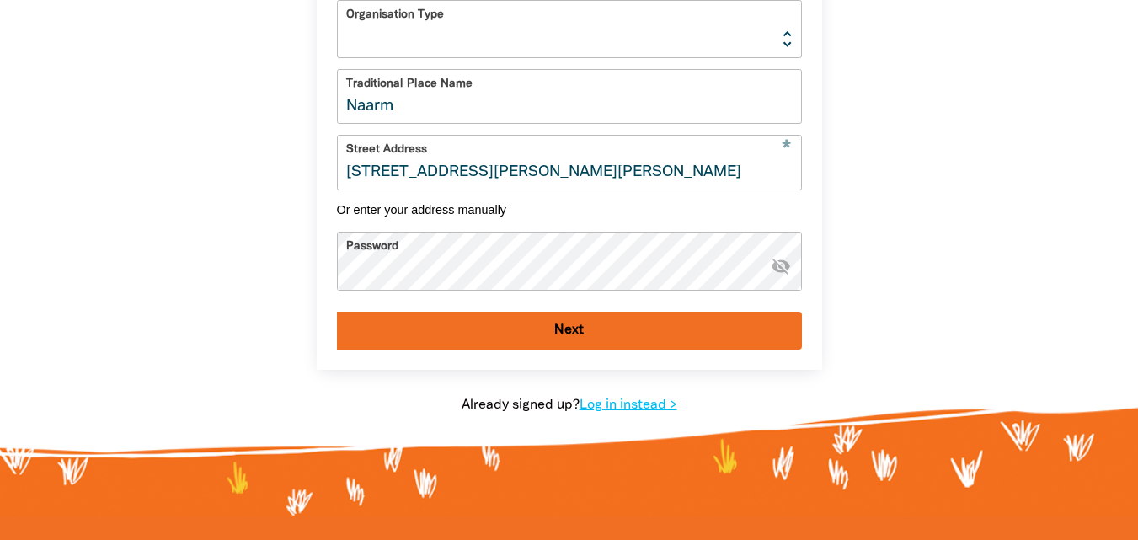
click at [593, 350] on button "Next" at bounding box center [569, 331] width 465 height 38
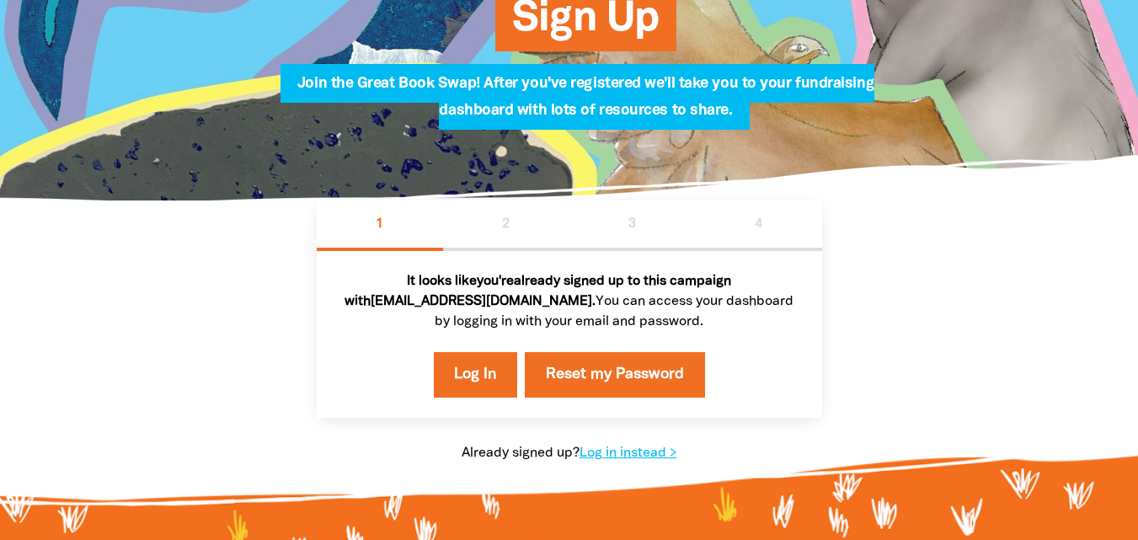
scroll to position [189, 0]
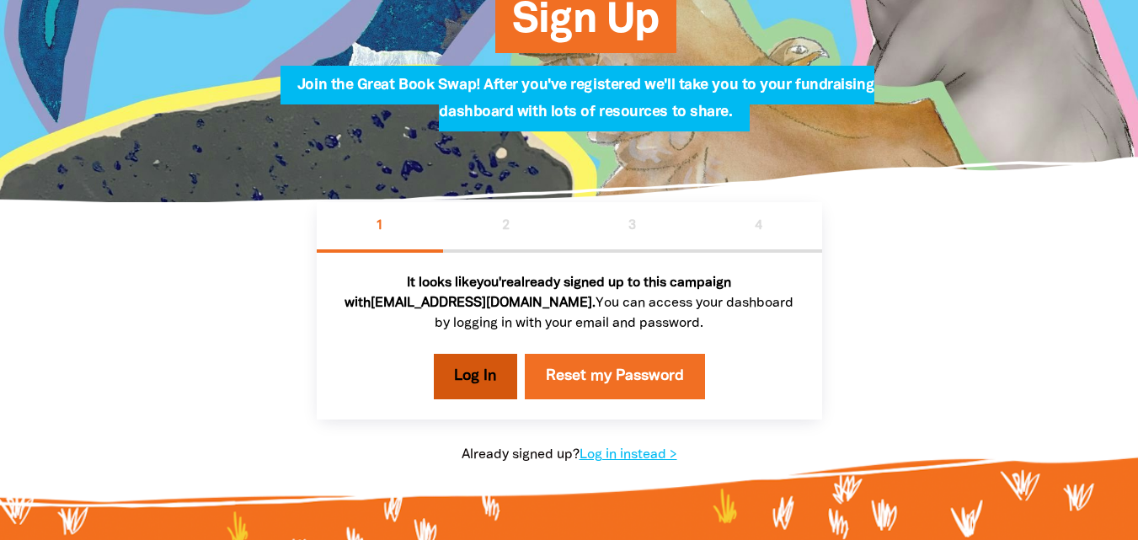
click at [490, 377] on link "Log In" at bounding box center [476, 376] width 84 height 45
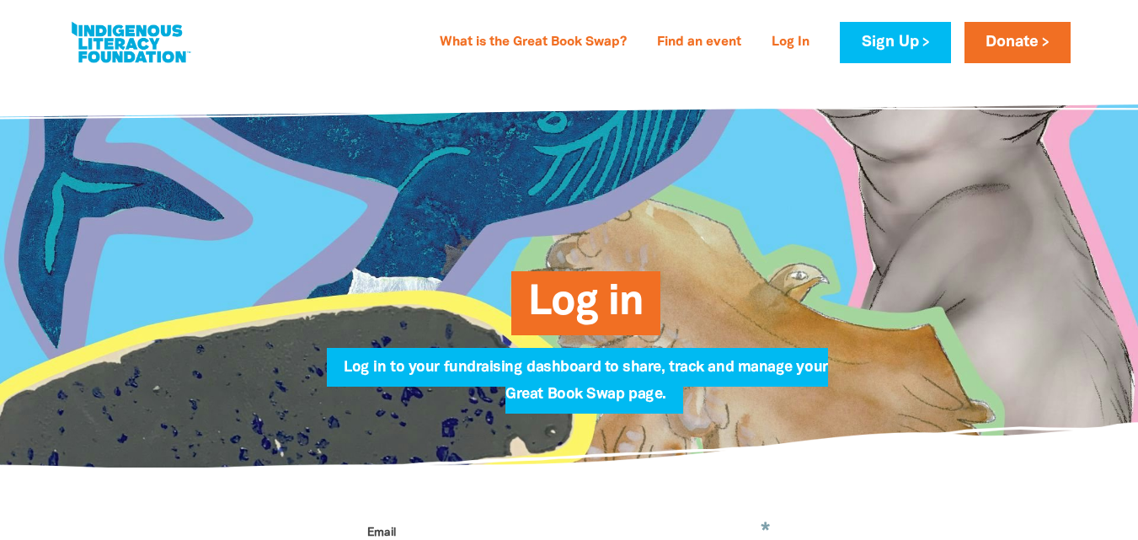
type input "[EMAIL_ADDRESS][DOMAIN_NAME]"
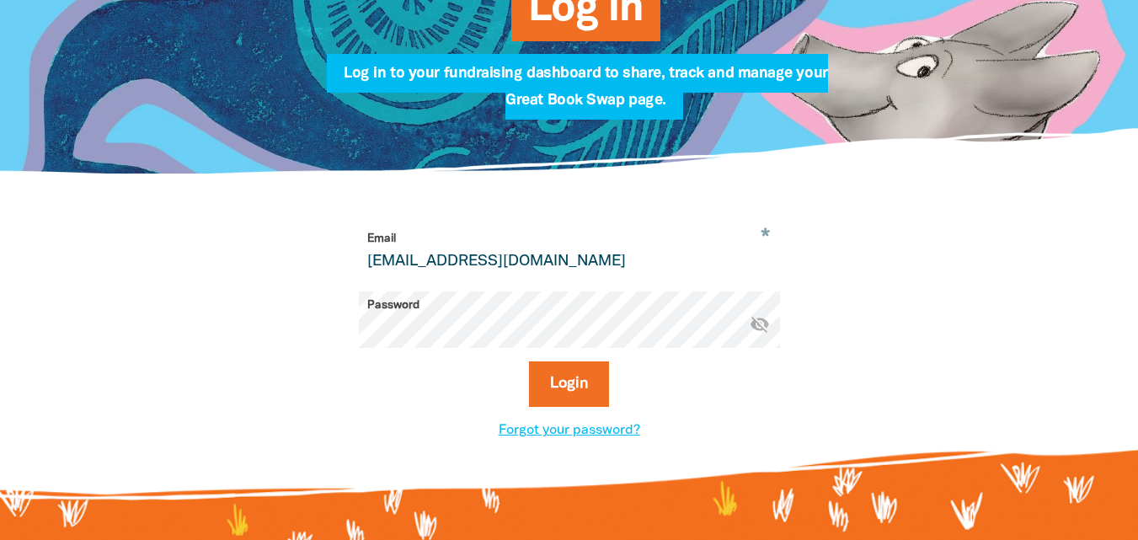
scroll to position [296, 0]
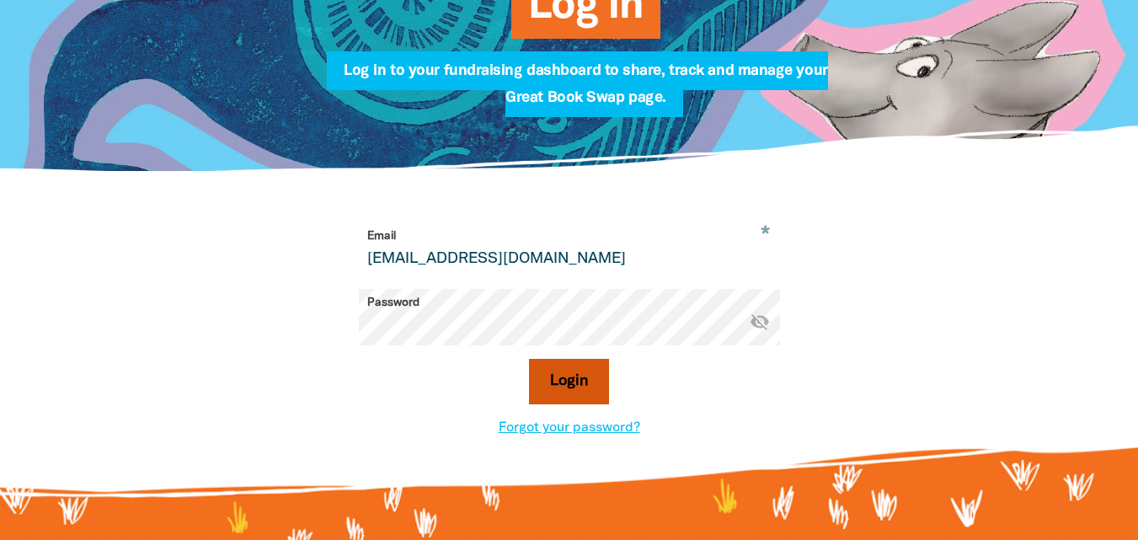
click at [556, 382] on button "Login" at bounding box center [569, 381] width 80 height 45
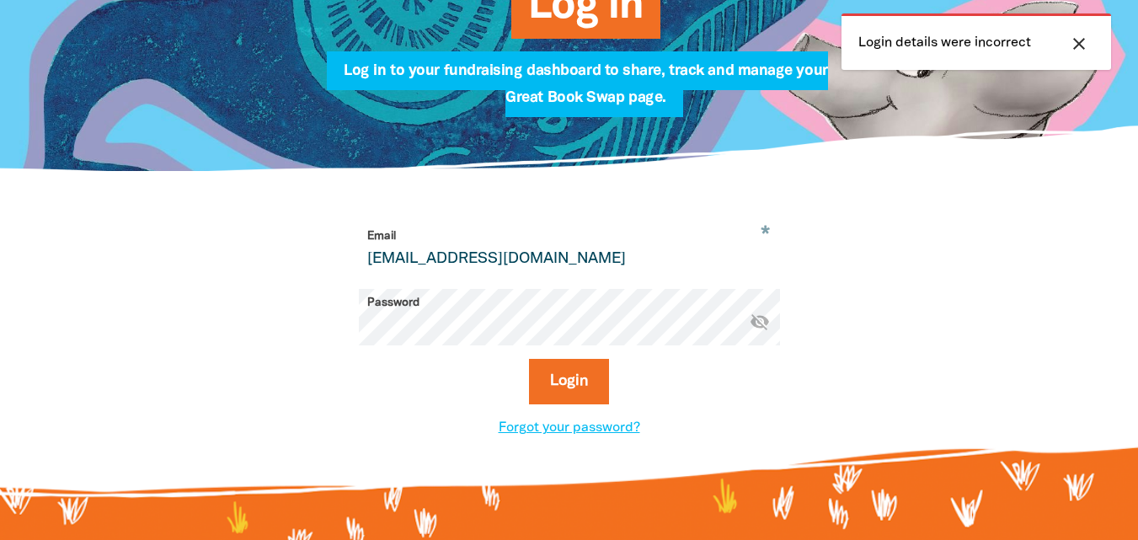
click at [1083, 41] on icon "close" at bounding box center [1079, 44] width 20 height 20
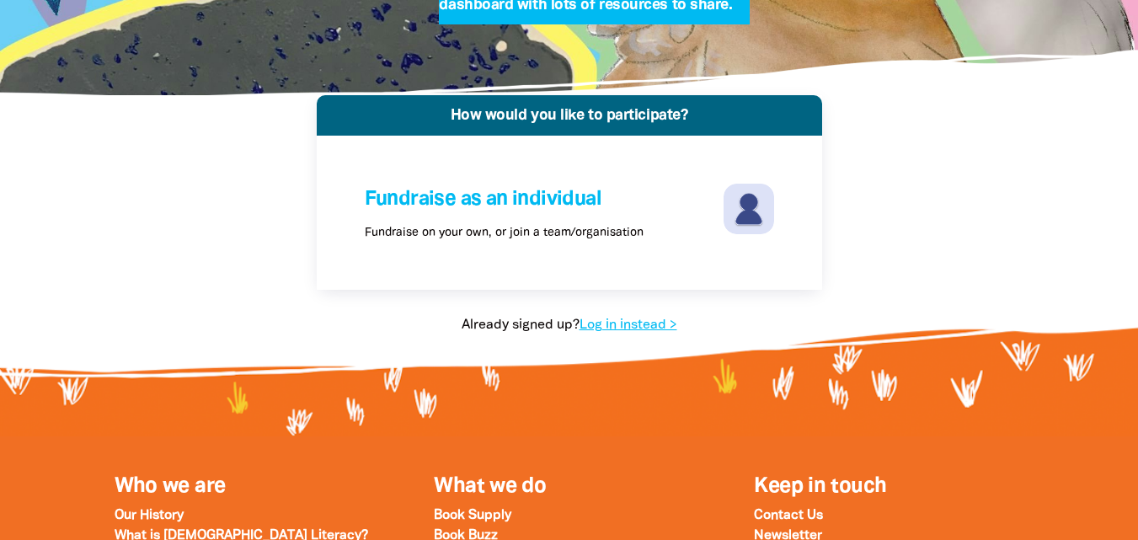
scroll to position [189, 0]
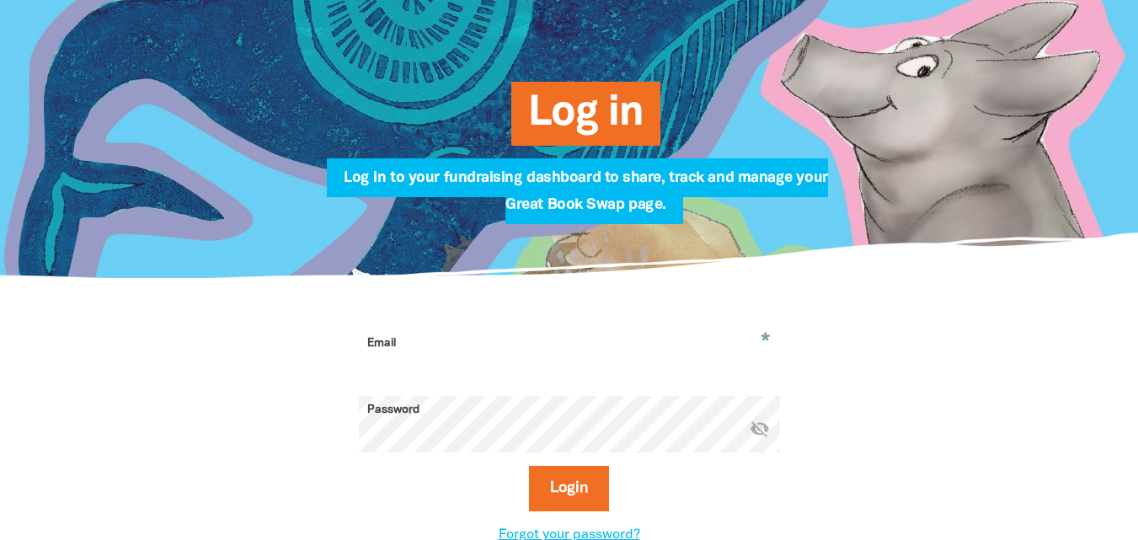
type input "[EMAIL_ADDRESS][DOMAIN_NAME]"
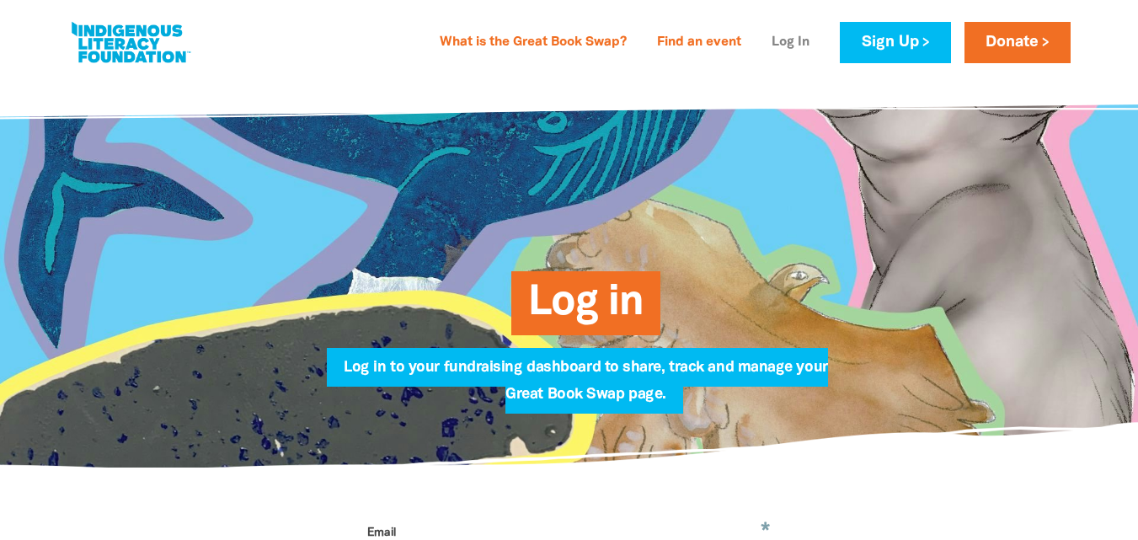
click at [793, 39] on link "Log In" at bounding box center [790, 42] width 58 height 27
click at [797, 41] on link "Log In" at bounding box center [790, 42] width 58 height 27
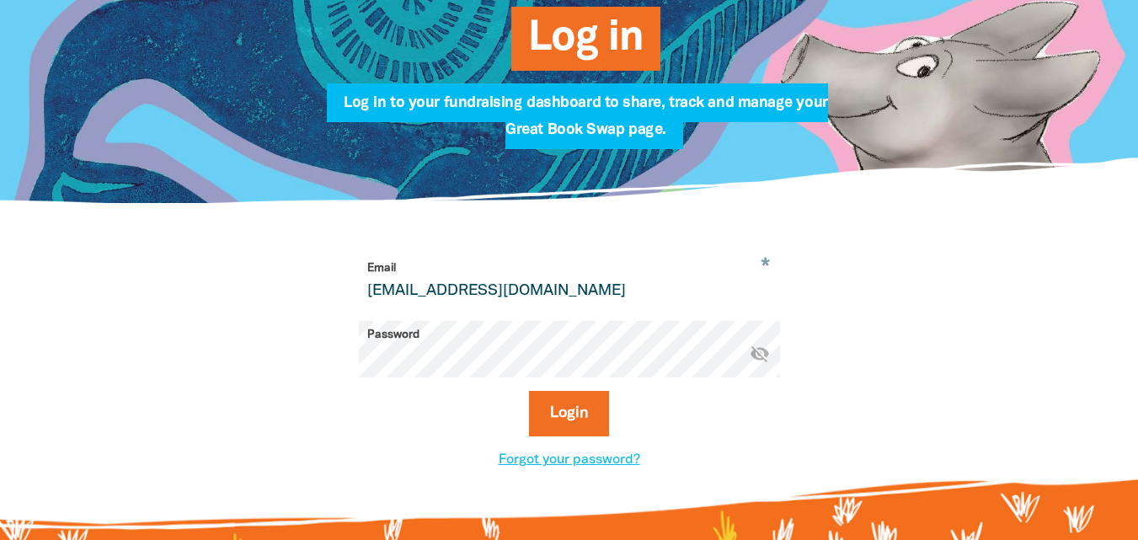
scroll to position [310, 0]
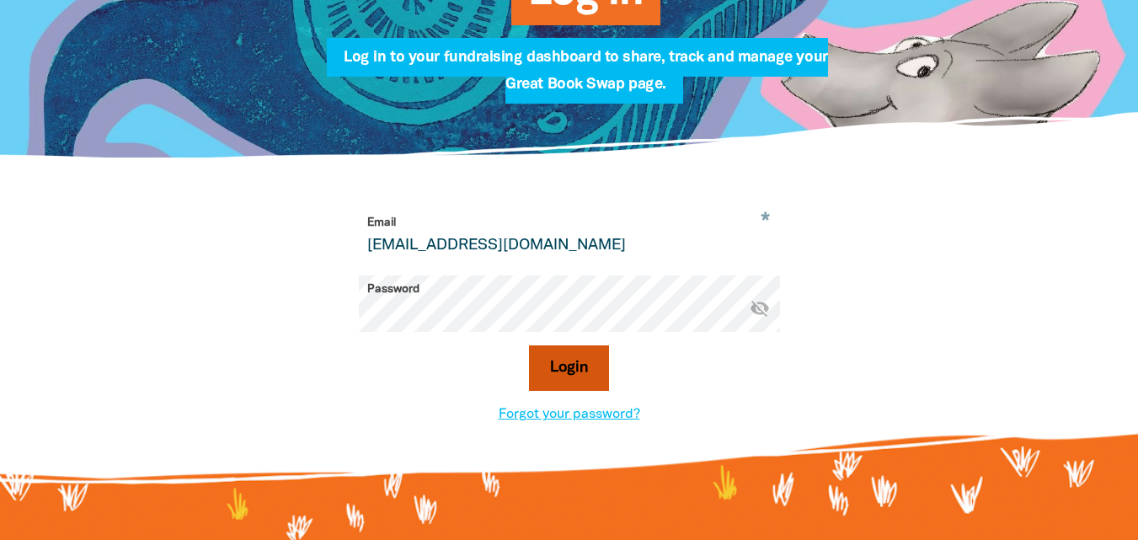
click at [571, 369] on button "Login" at bounding box center [569, 367] width 80 height 45
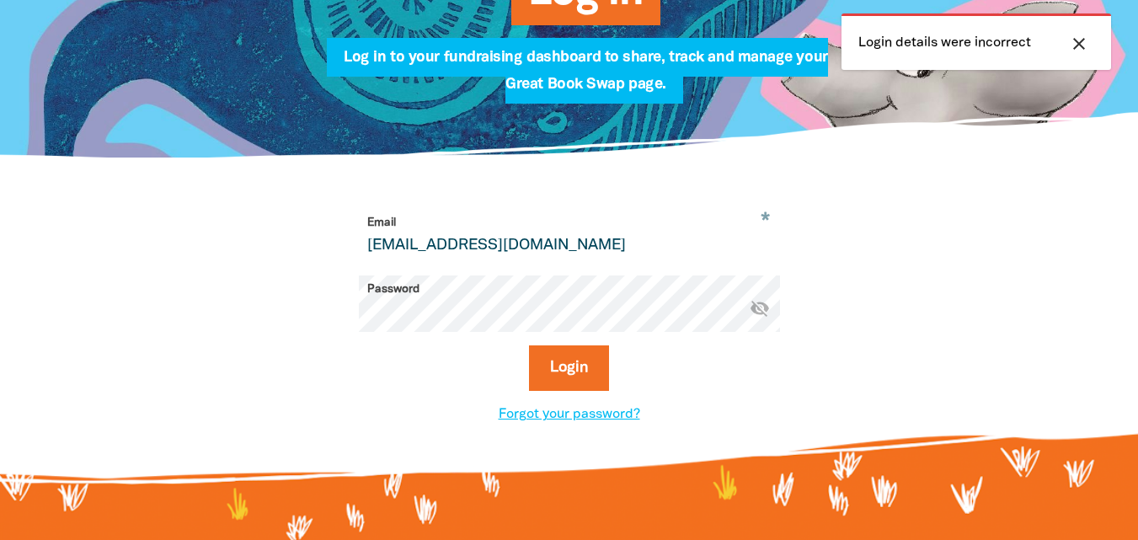
click at [709, 367] on div "Login" at bounding box center [569, 374] width 421 height 59
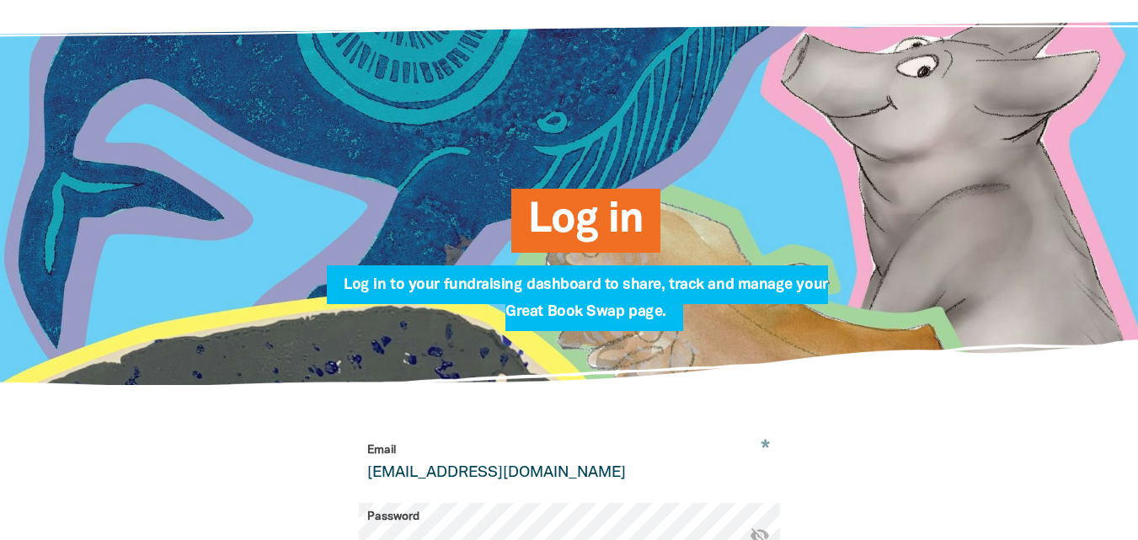
scroll to position [0, 0]
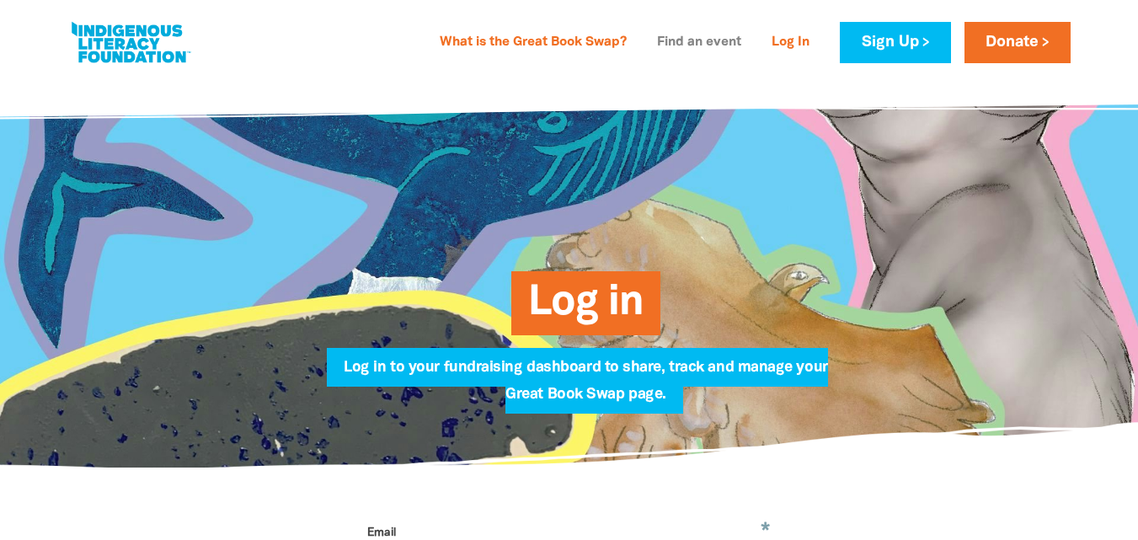
click at [709, 49] on link "Find an event" at bounding box center [699, 42] width 104 height 27
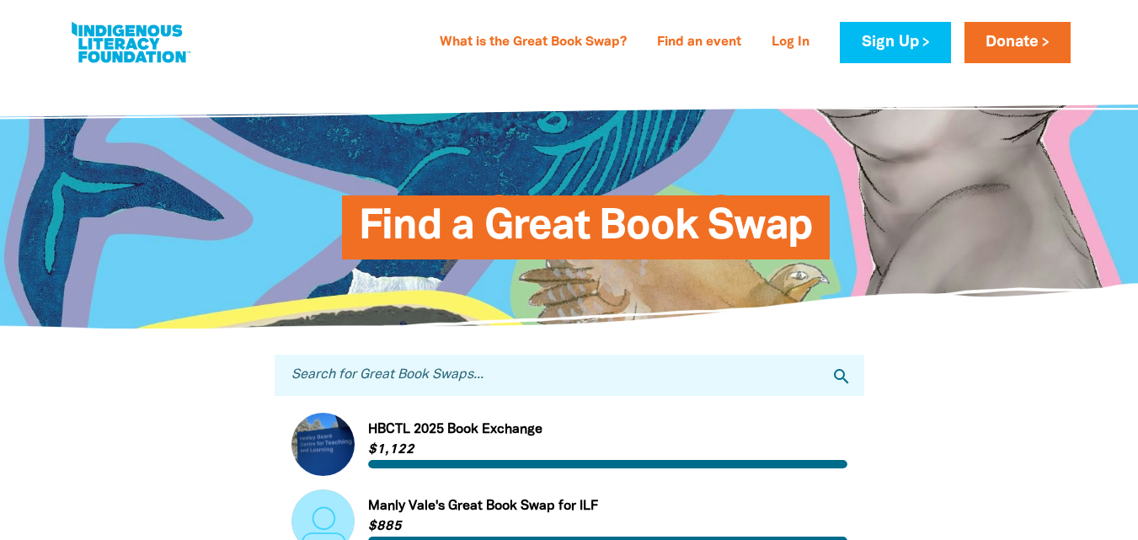
click at [446, 378] on input "Search for Great Book Swaps..." at bounding box center [570, 375] width 590 height 41
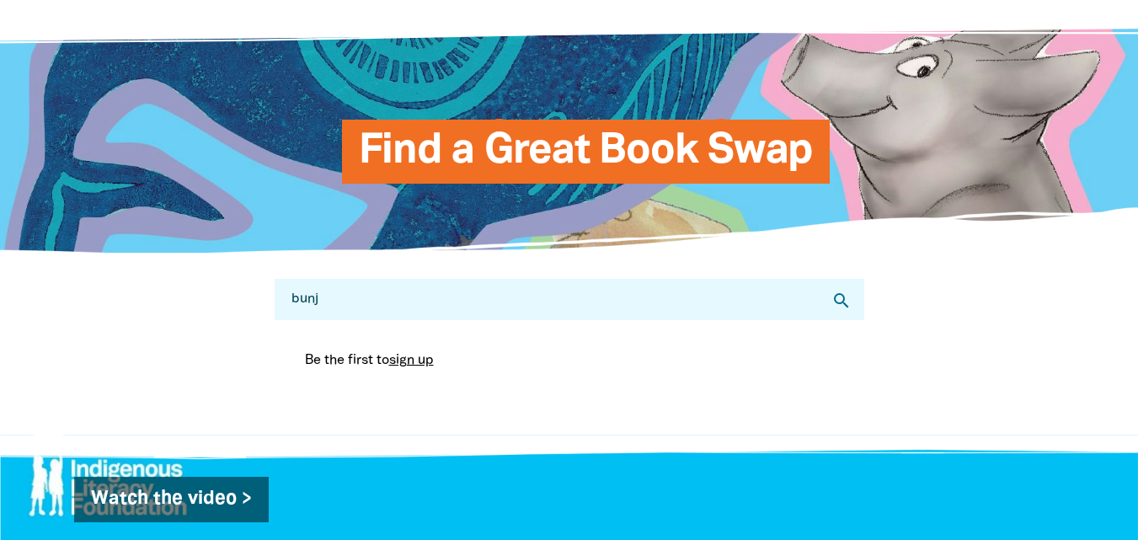
scroll to position [78, 0]
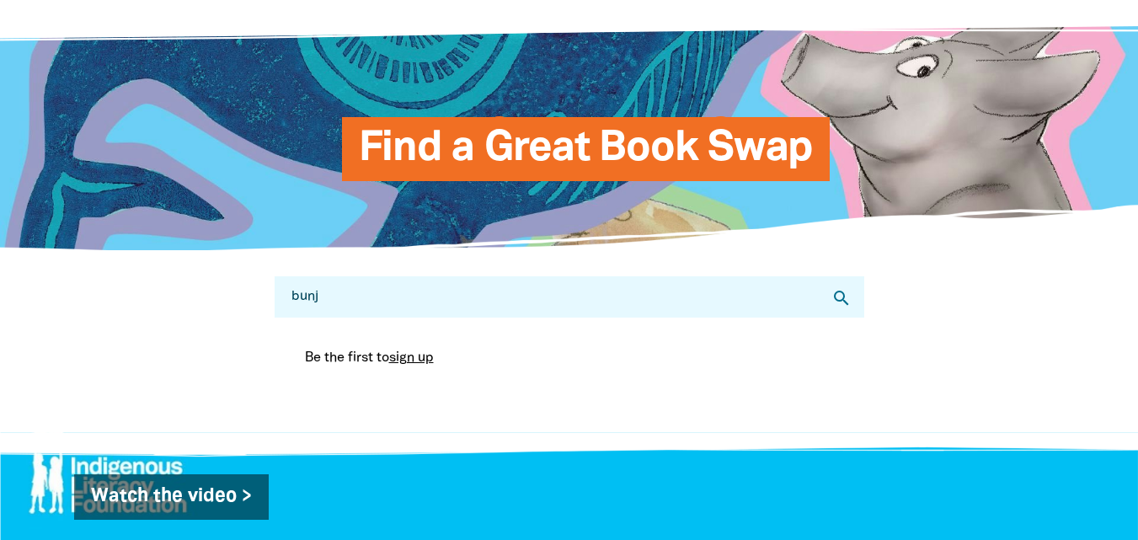
click at [339, 301] on input "bunj" at bounding box center [570, 296] width 590 height 41
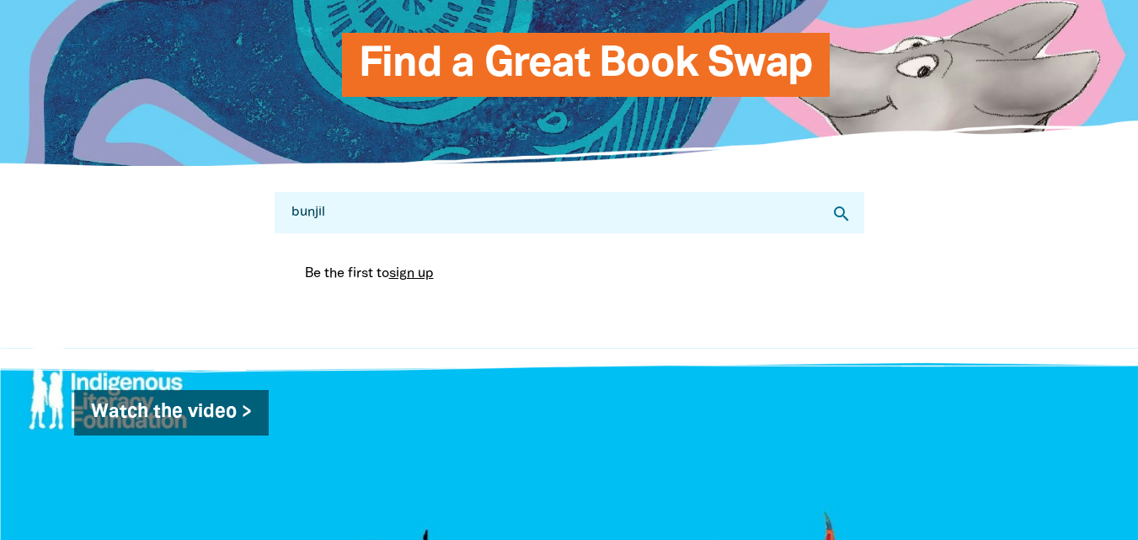
scroll to position [154, 0]
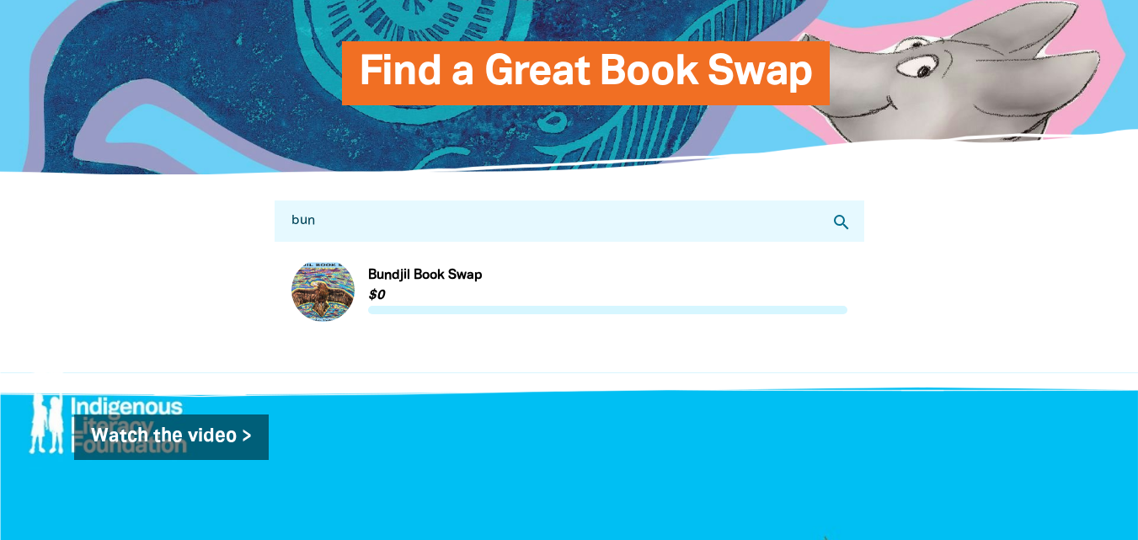
type input "bun"
click at [307, 299] on link "Link to Bundjil Book Swap" at bounding box center [569, 290] width 556 height 63
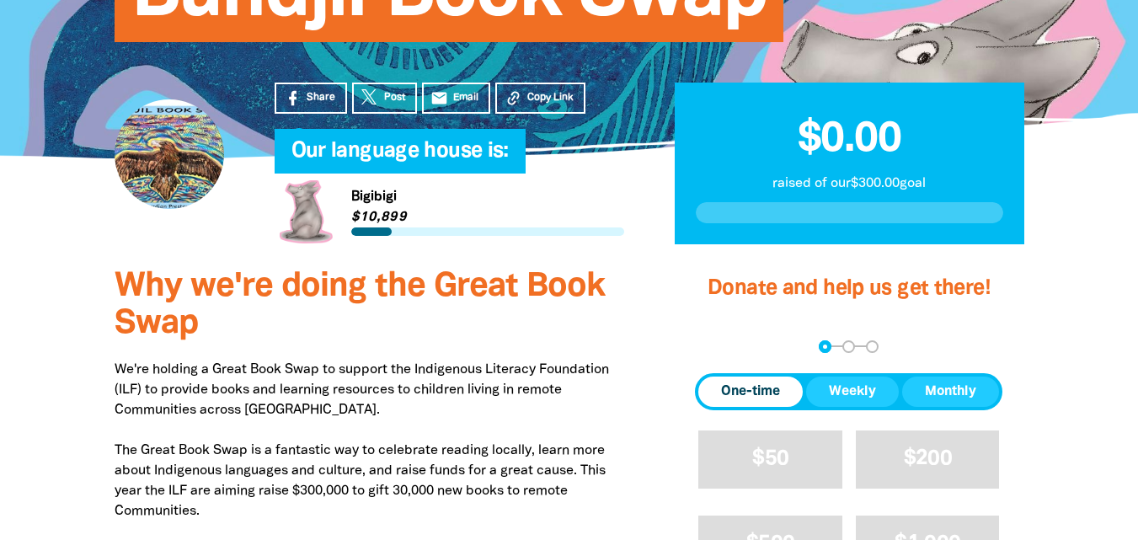
scroll to position [261, 0]
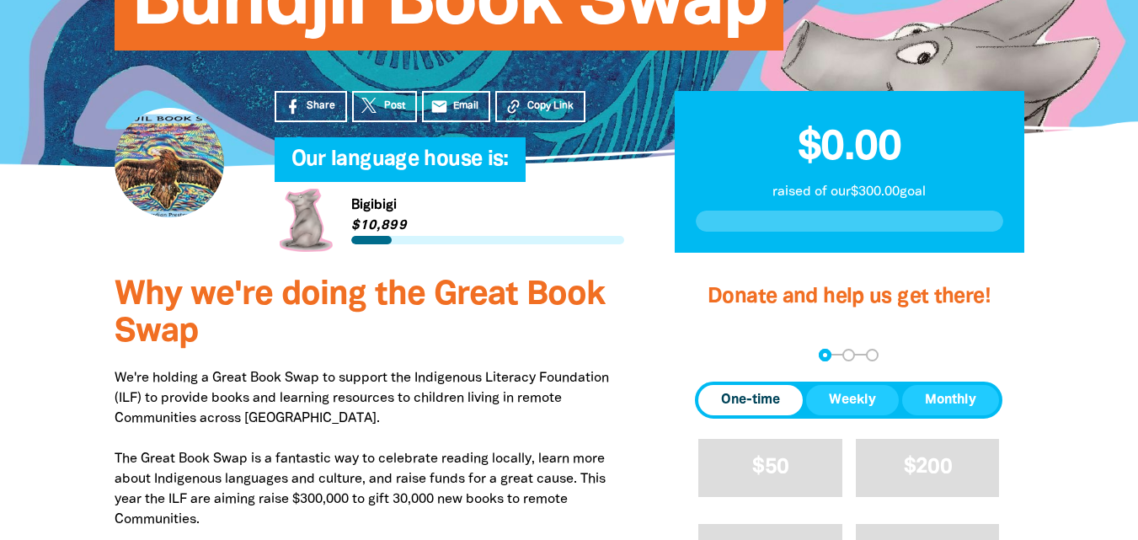
click at [317, 212] on link "Link to [GEOGRAPHIC_DATA]" at bounding box center [450, 220] width 350 height 63
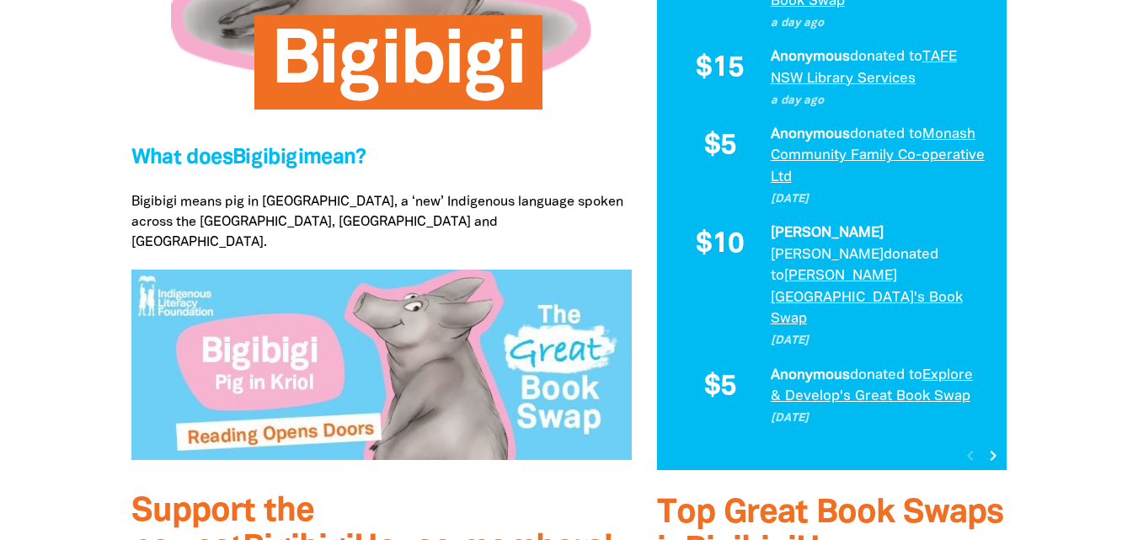
scroll to position [512, 0]
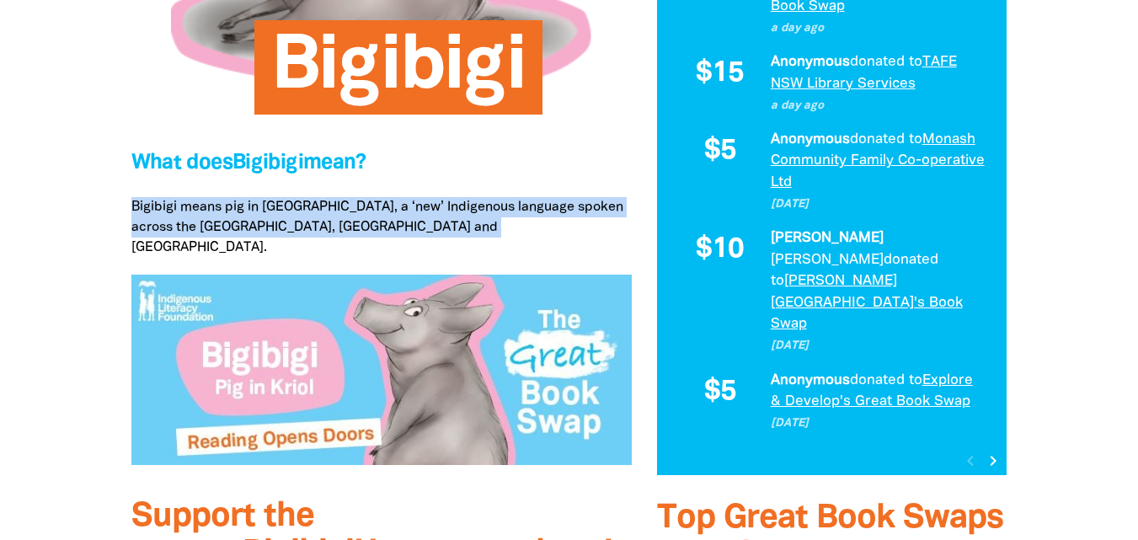
drag, startPoint x: 127, startPoint y: 197, endPoint x: 478, endPoint y: 222, distance: 352.1
copy p "Bigibigi means pig in Kriol, a ‘new’ Indigenous language spoken across the Nort…"
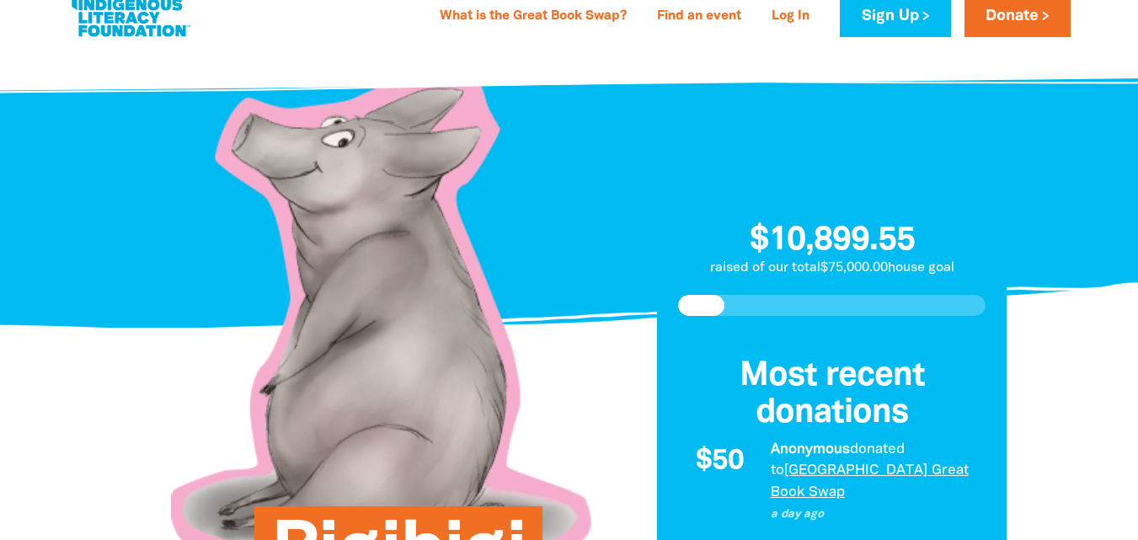
scroll to position [0, 0]
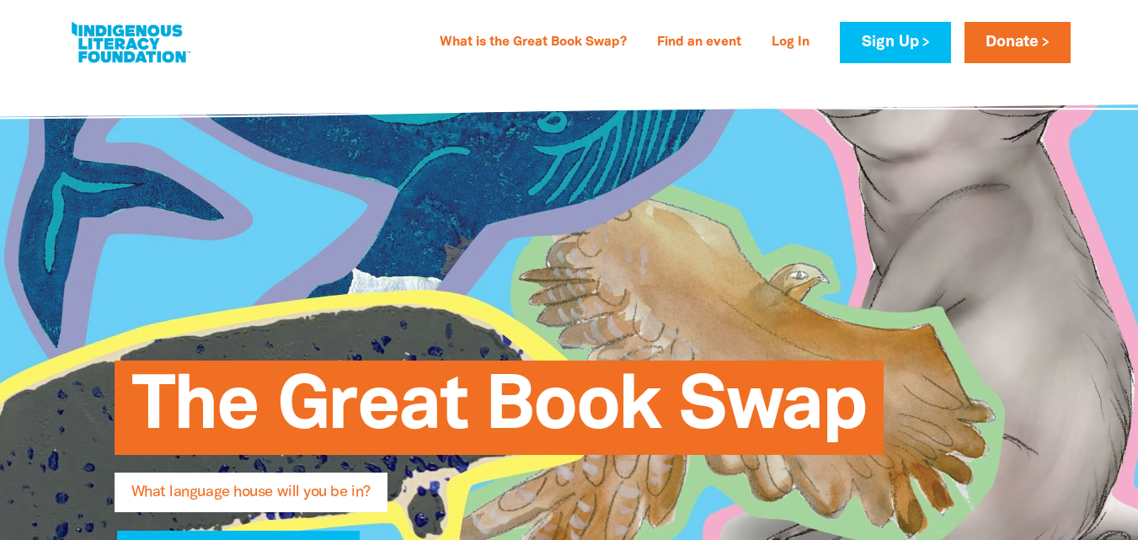
type input "[EMAIL_ADDRESS][DOMAIN_NAME]"
